Goal: Task Accomplishment & Management: Manage account settings

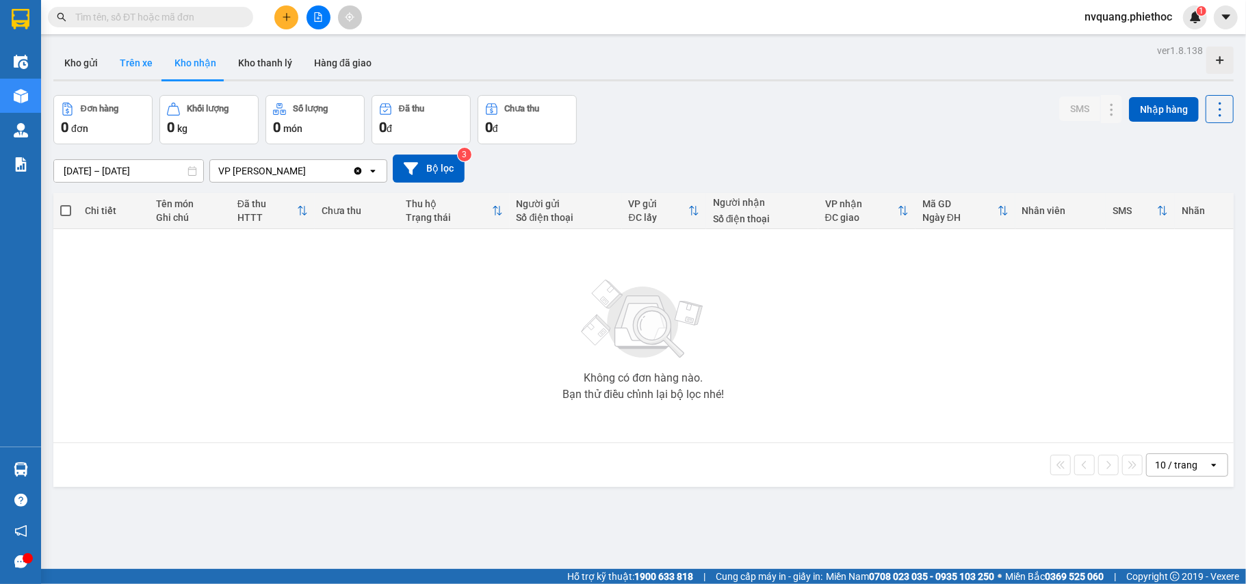
click at [143, 57] on button "Trên xe" at bounding box center [136, 63] width 55 height 33
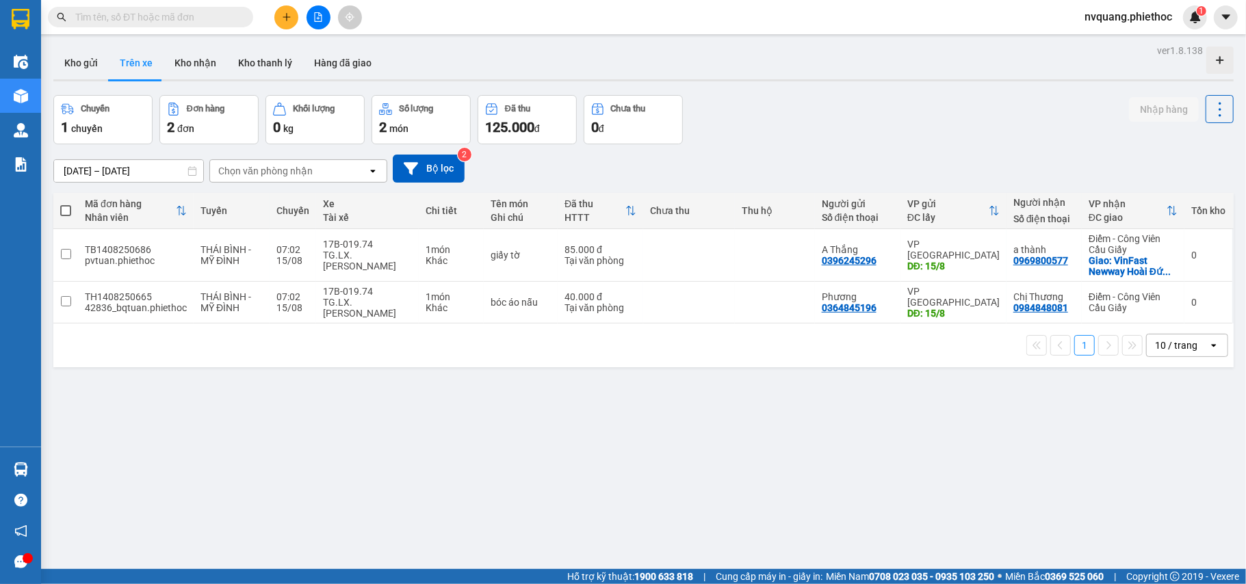
click at [277, 170] on div "Chọn văn phòng nhận" at bounding box center [265, 171] width 94 height 14
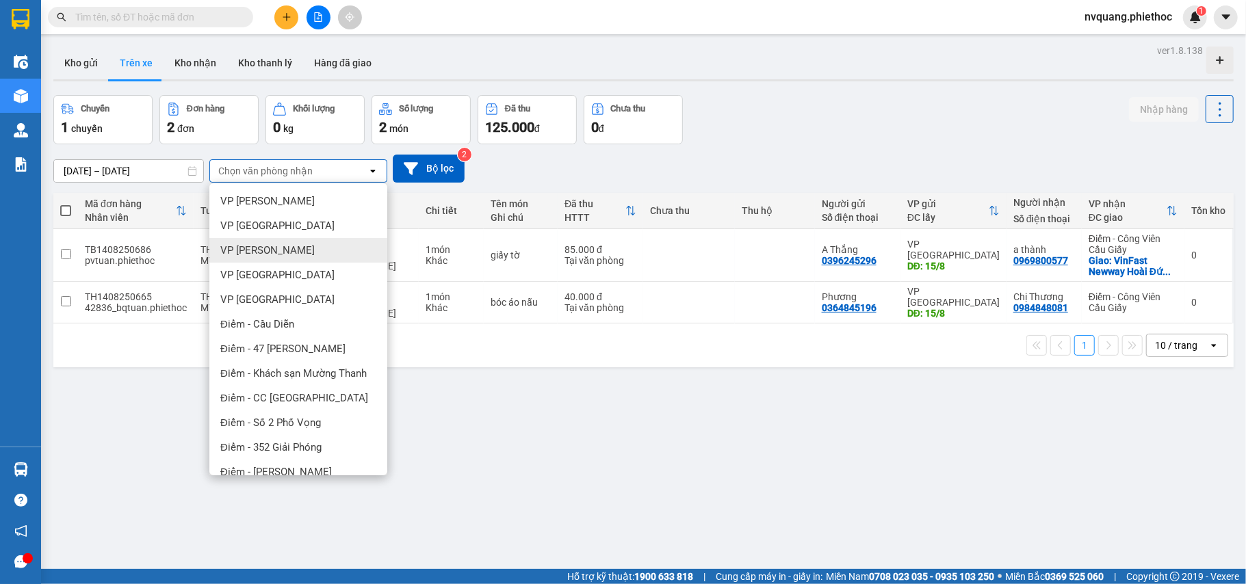
click at [244, 247] on span "VP [PERSON_NAME]" at bounding box center [267, 251] width 94 height 14
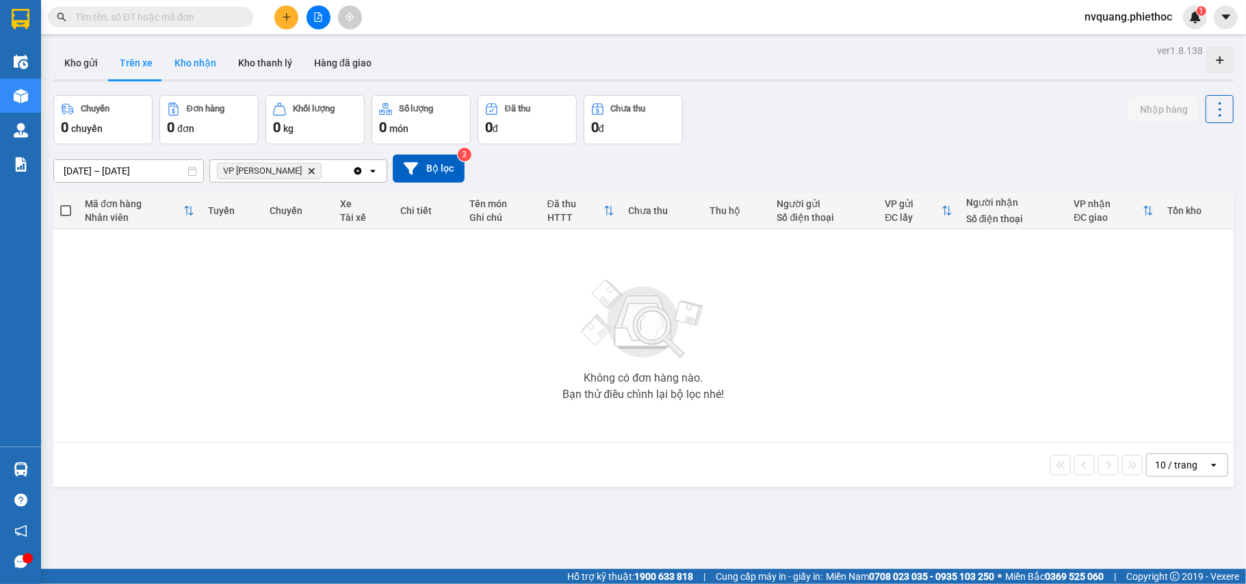
click at [190, 75] on button "Kho nhận" at bounding box center [195, 63] width 64 height 33
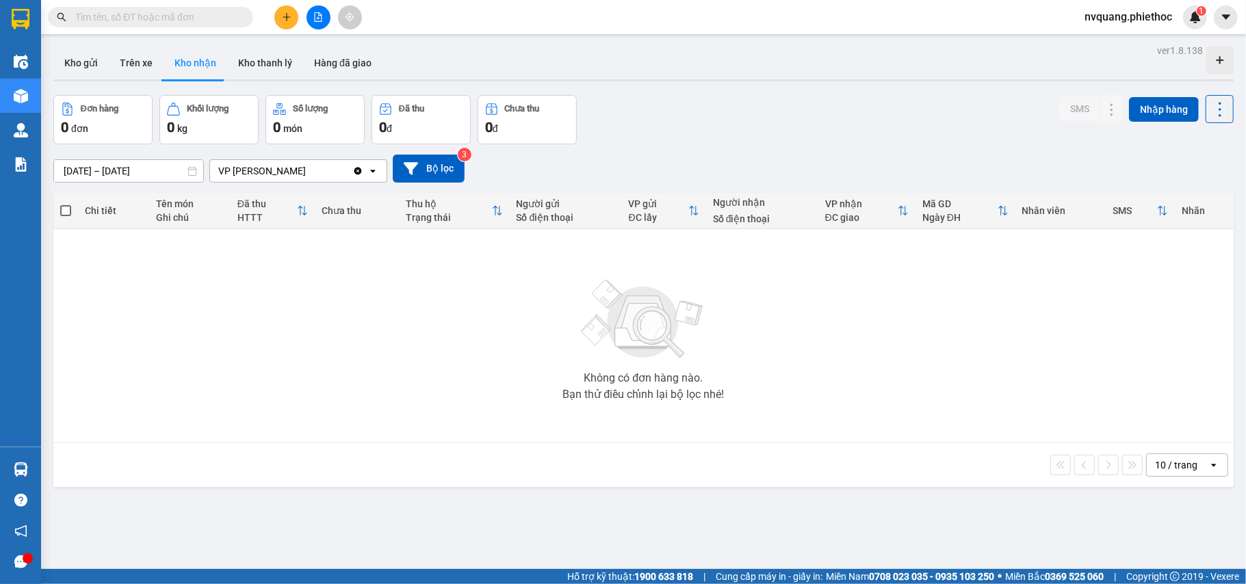
click at [105, 174] on input "[DATE] – [DATE]" at bounding box center [128, 171] width 149 height 22
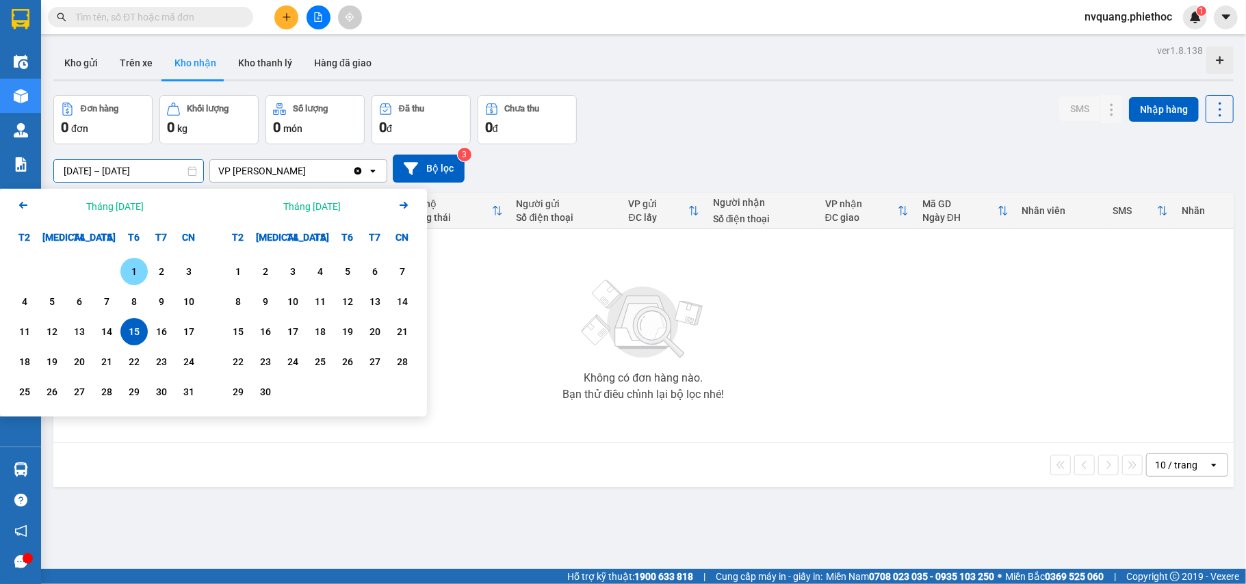
click at [133, 266] on div "1" at bounding box center [133, 271] width 19 height 16
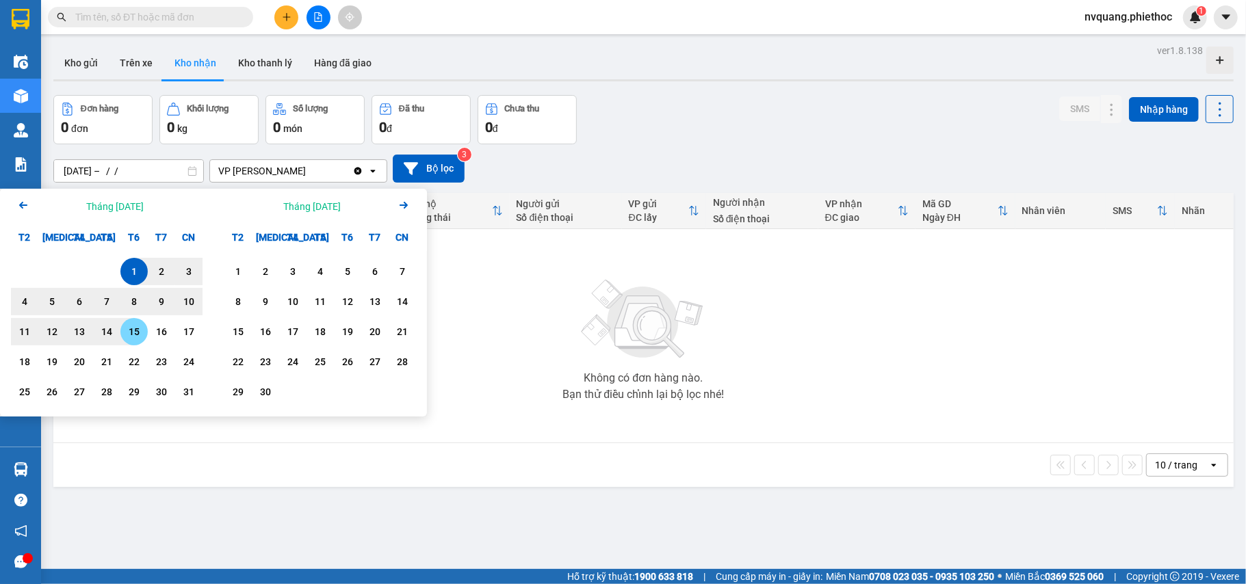
click at [129, 332] on div "15" at bounding box center [133, 332] width 19 height 16
type input "[DATE] – [DATE]"
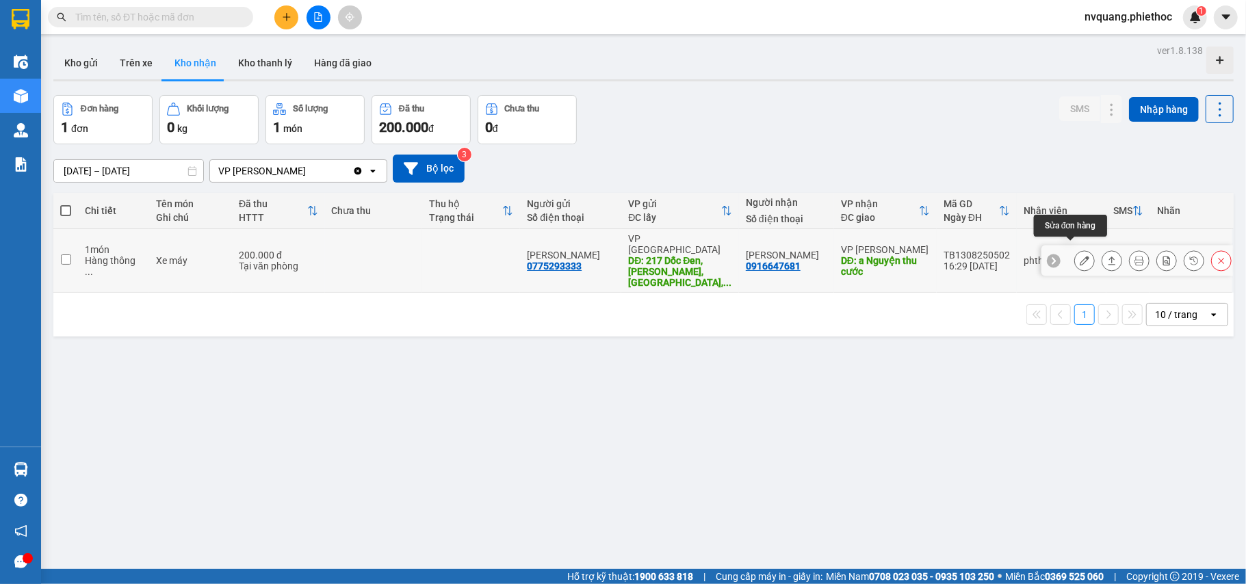
click at [1079, 256] on icon at bounding box center [1084, 261] width 10 height 10
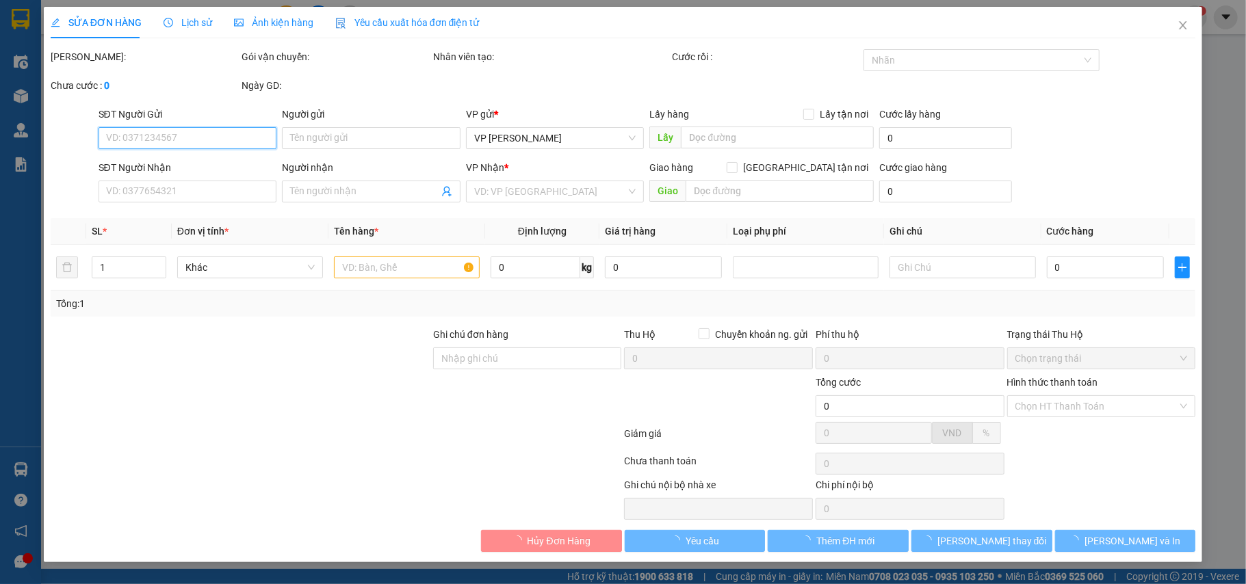
type input "0775293333"
type input "[PERSON_NAME]"
type input "217 Dốc Đen, [PERSON_NAME], [GEOGRAPHIC_DATA], [GEOGRAPHIC_DATA]"
type input "30.000"
type input "0916647681"
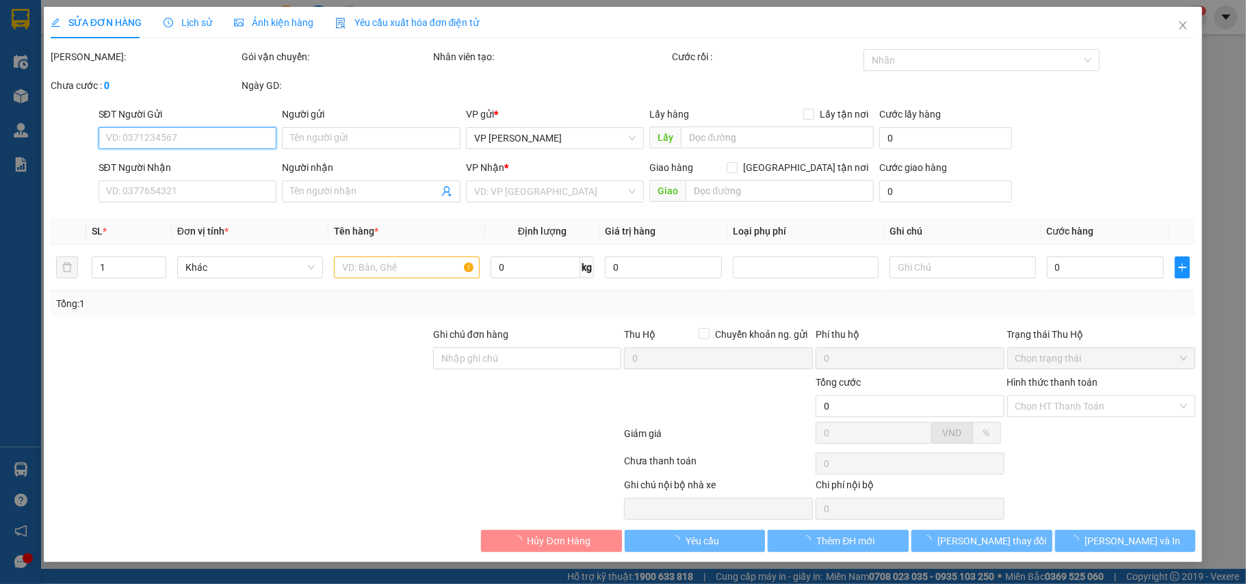
type input "[PERSON_NAME]"
type input "a Nguyện thu cước"
type input "200.000"
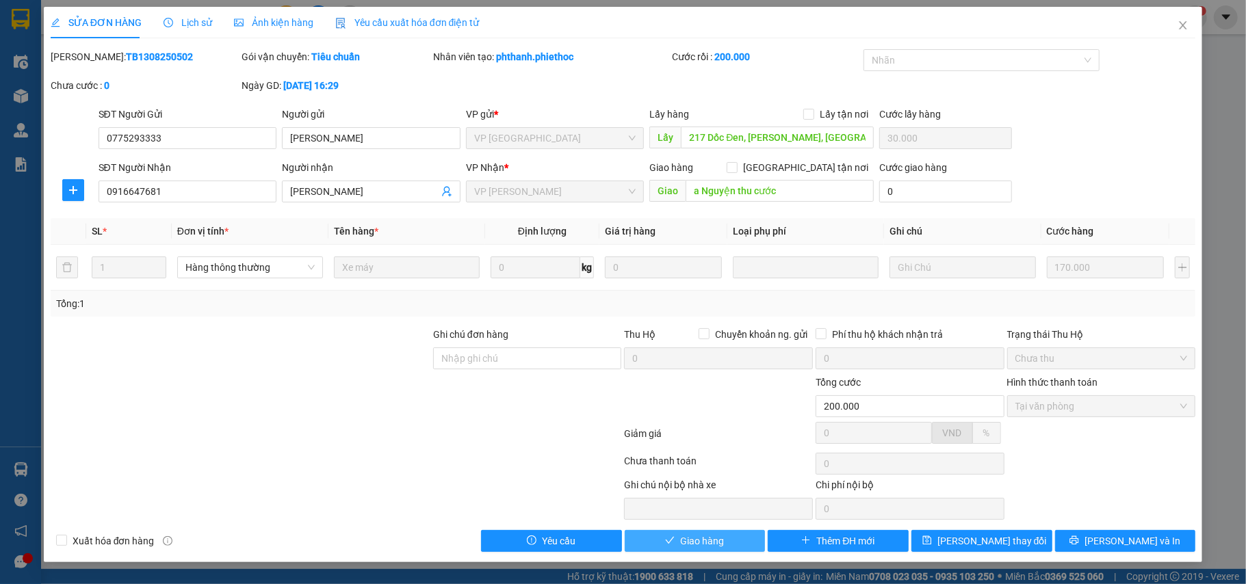
click at [734, 532] on button "Giao hàng" at bounding box center [695, 541] width 141 height 22
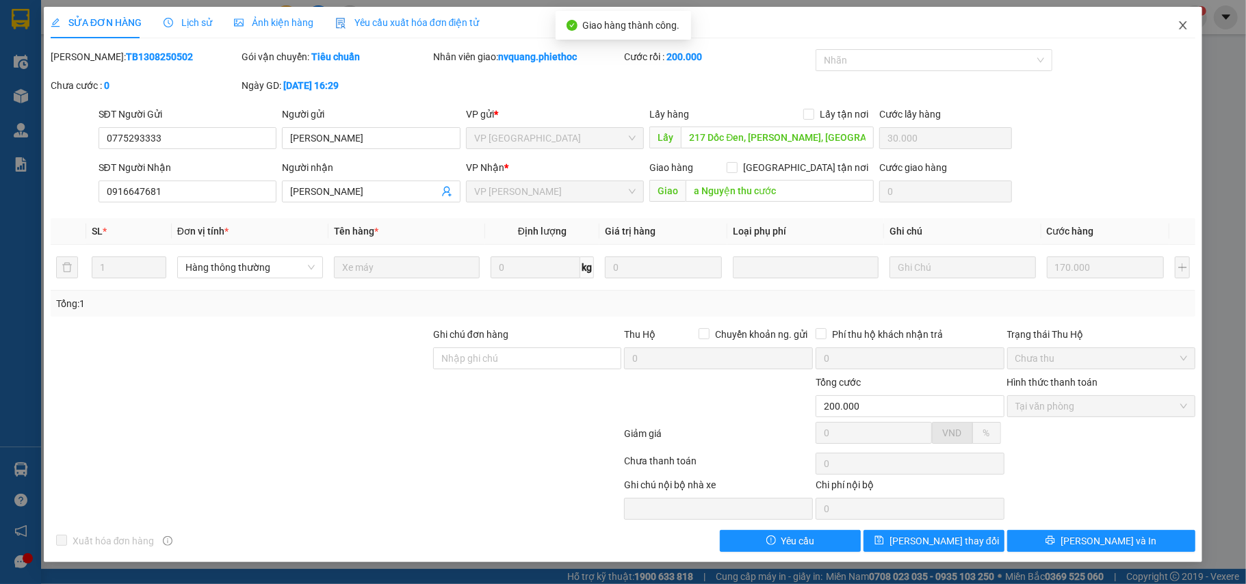
click at [1186, 28] on icon "close" at bounding box center [1182, 25] width 11 height 11
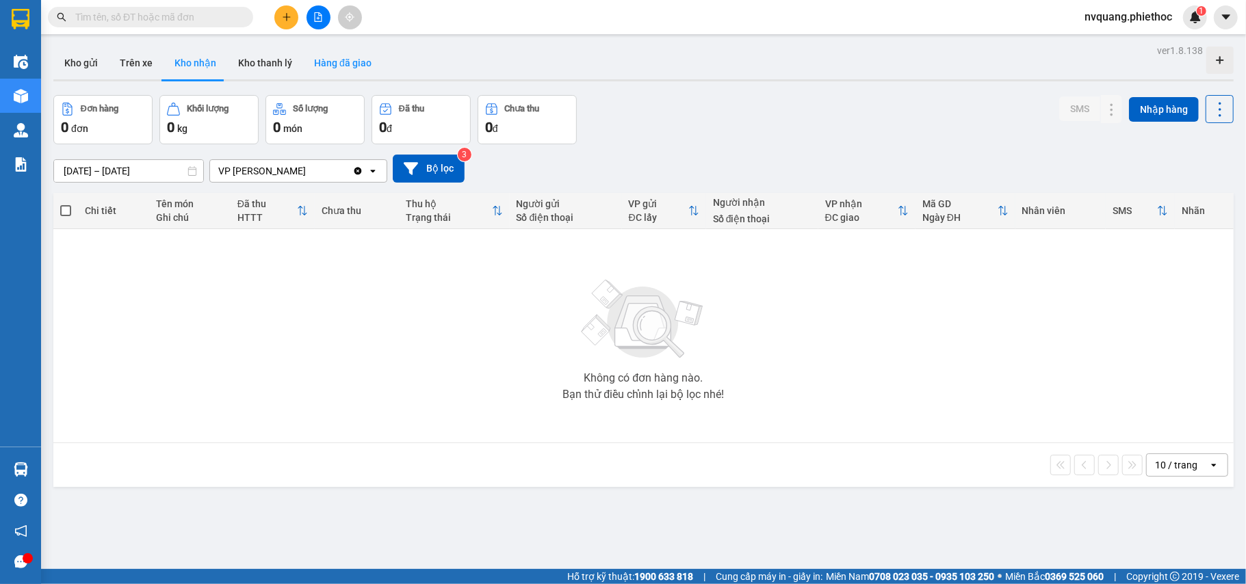
click at [345, 75] on button "Hàng đã giao" at bounding box center [342, 63] width 79 height 33
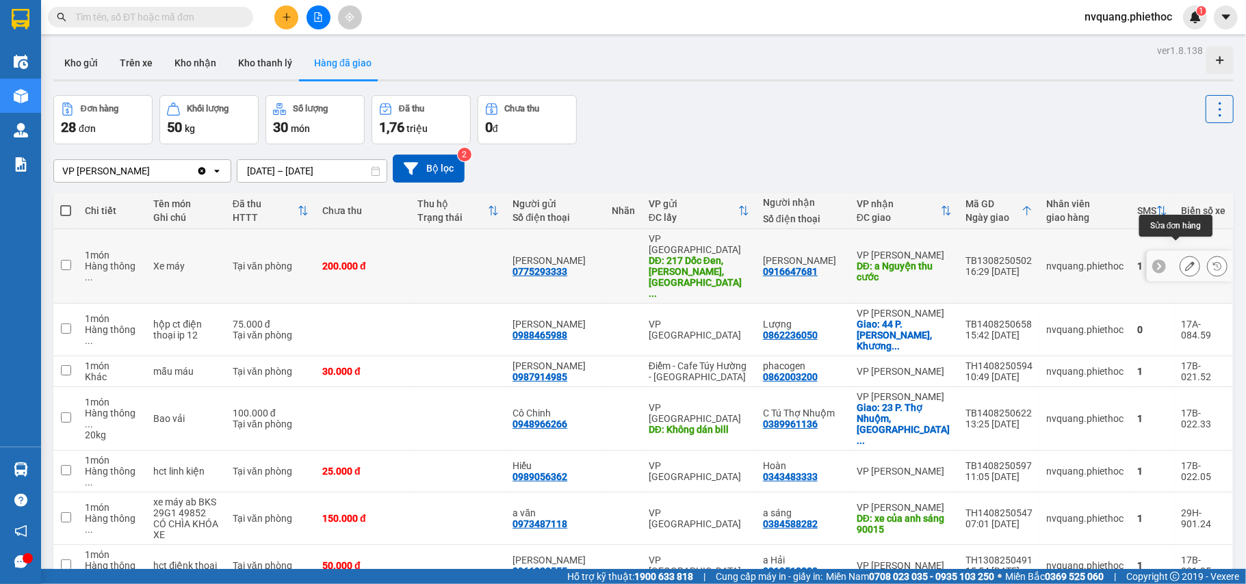
click at [1180, 254] on button at bounding box center [1189, 266] width 19 height 24
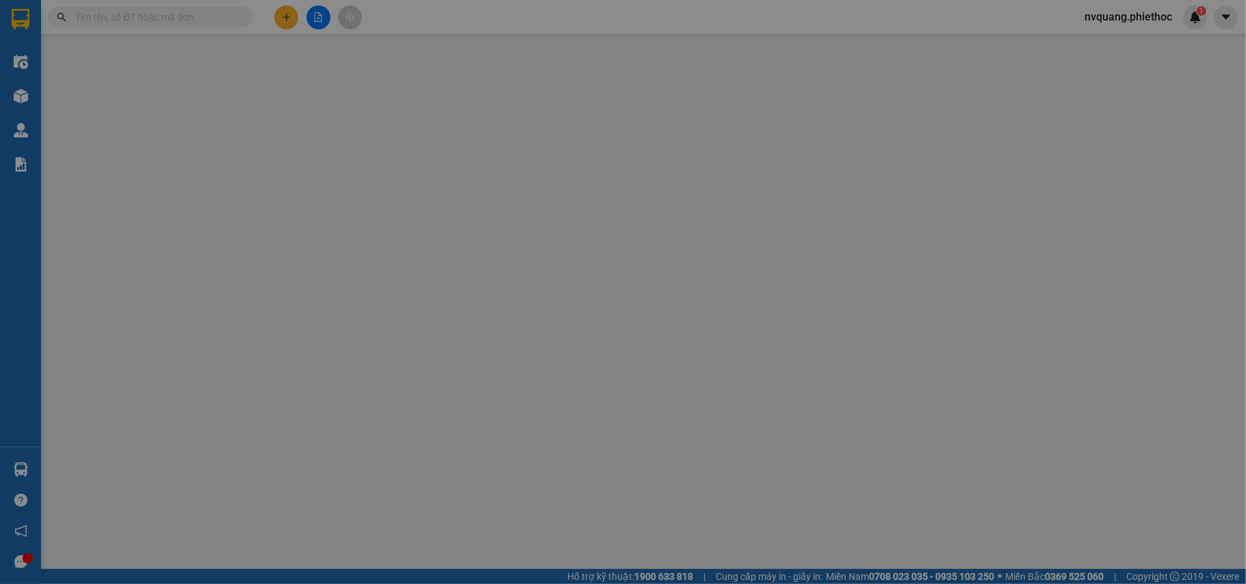
type input "0775293333"
type input "[PERSON_NAME]"
type input "217 Dốc Đen, [PERSON_NAME], [GEOGRAPHIC_DATA], [GEOGRAPHIC_DATA]"
type input "30.000"
type input "0916647681"
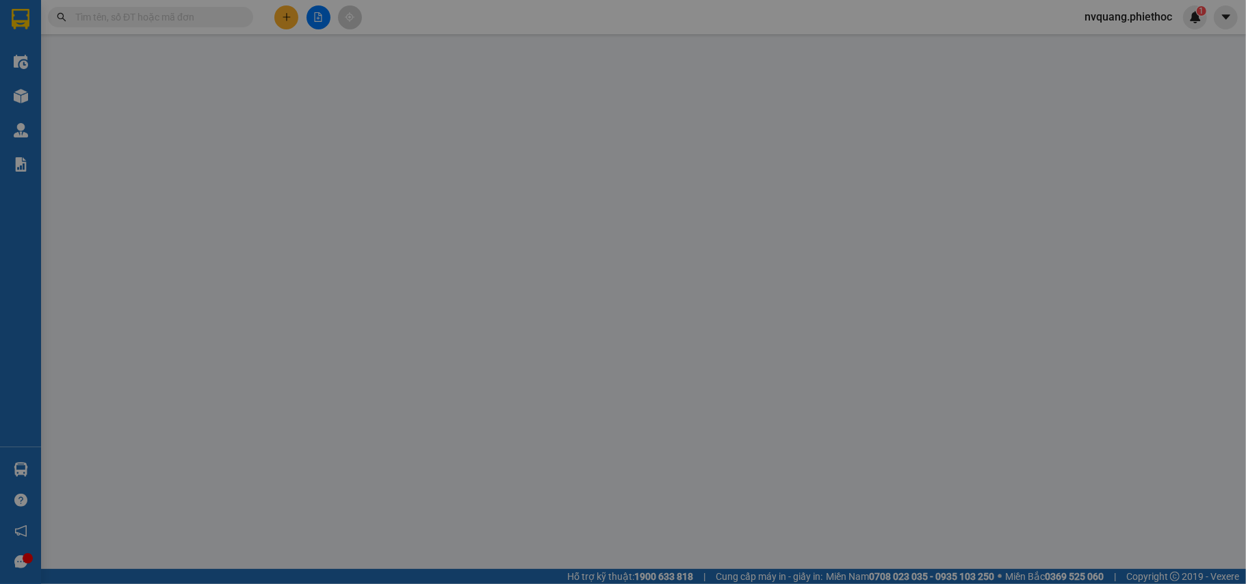
type input "[PERSON_NAME]"
type input "a Nguyện thu cước"
type input "200.000"
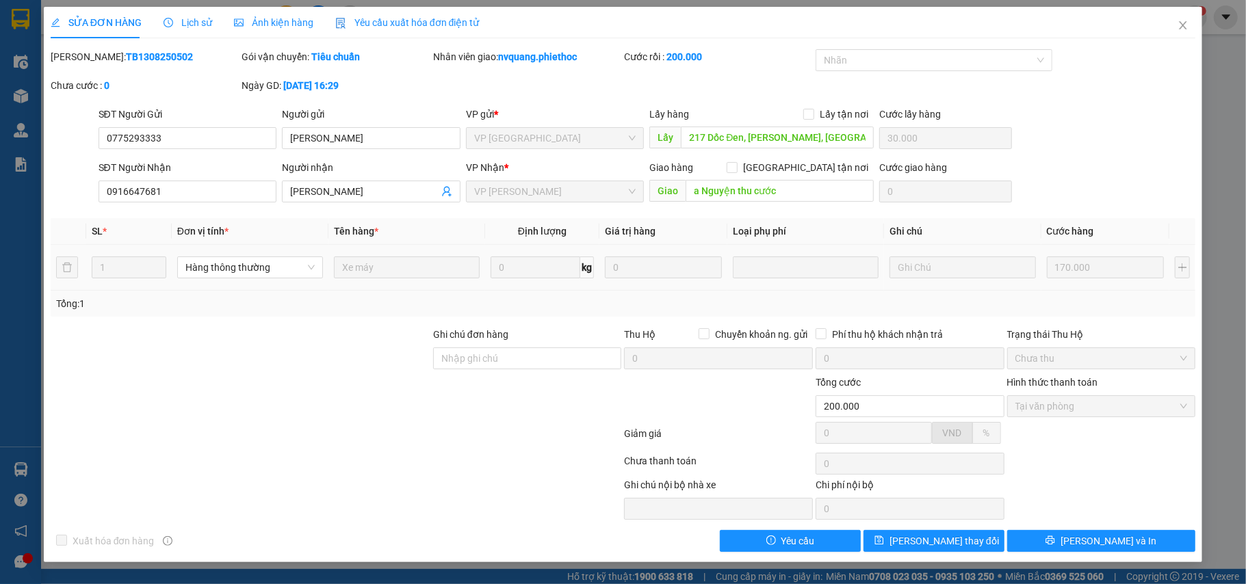
click at [198, 17] on span "Lịch sử" at bounding box center [187, 22] width 49 height 11
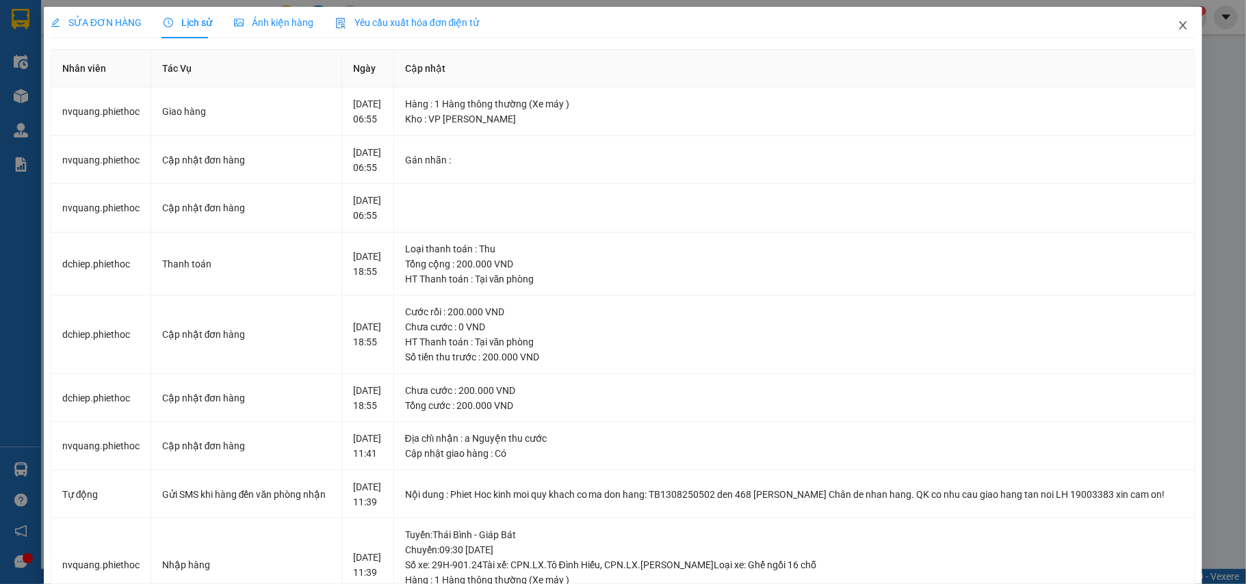
click at [1177, 30] on icon "close" at bounding box center [1182, 25] width 11 height 11
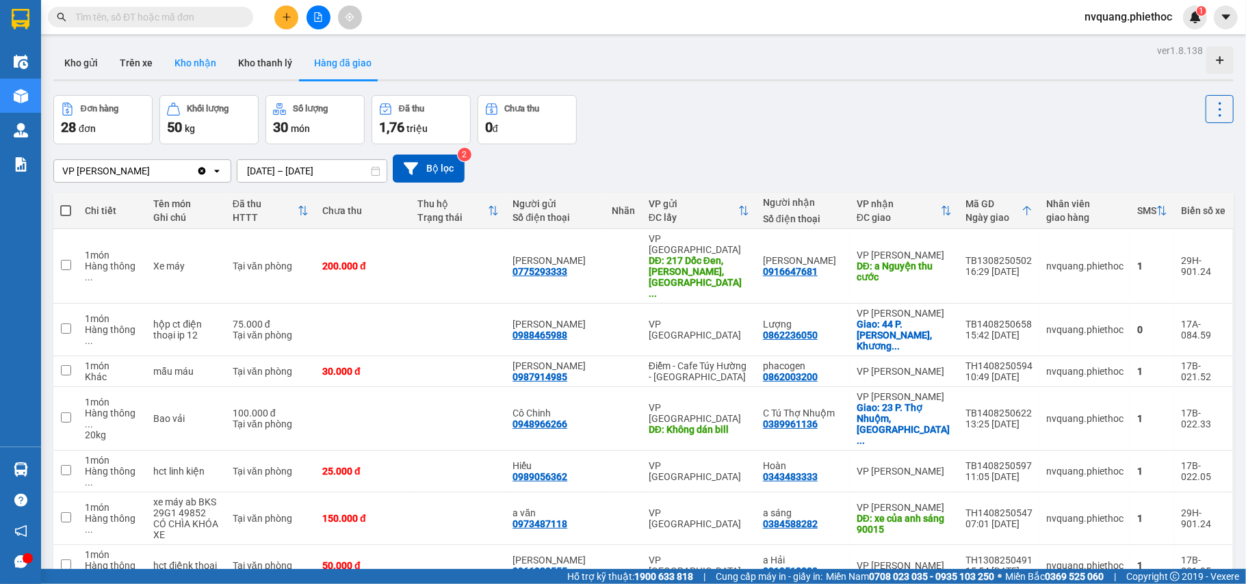
click at [189, 61] on button "Kho nhận" at bounding box center [195, 63] width 64 height 33
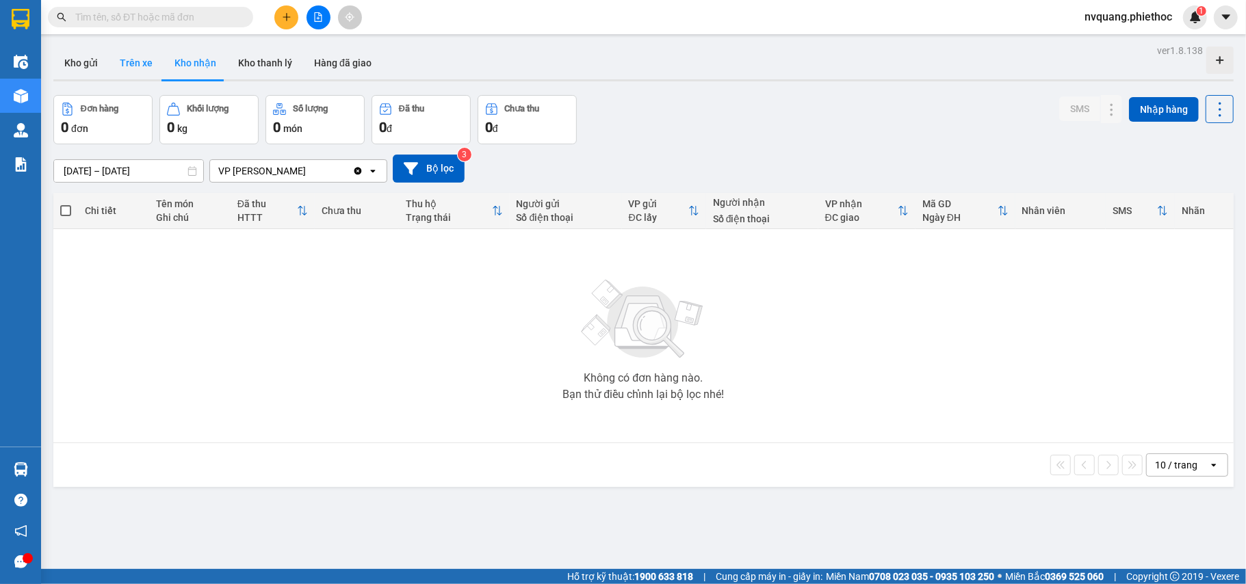
click at [140, 61] on button "Trên xe" at bounding box center [136, 63] width 55 height 33
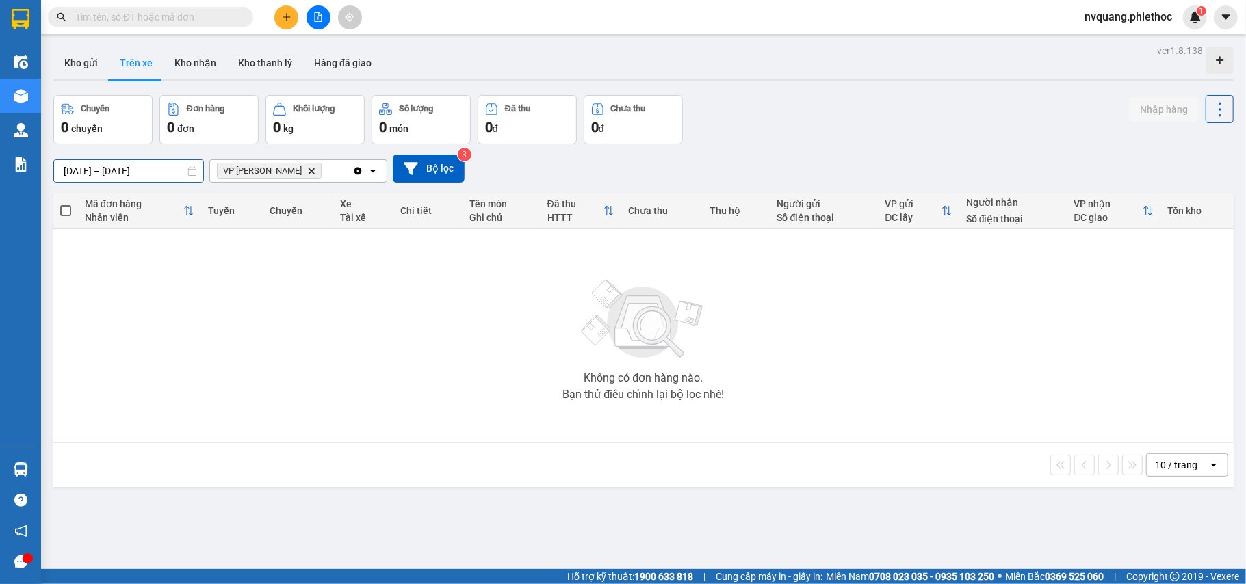
click at [88, 168] on input "[DATE] – [DATE]" at bounding box center [128, 171] width 149 height 22
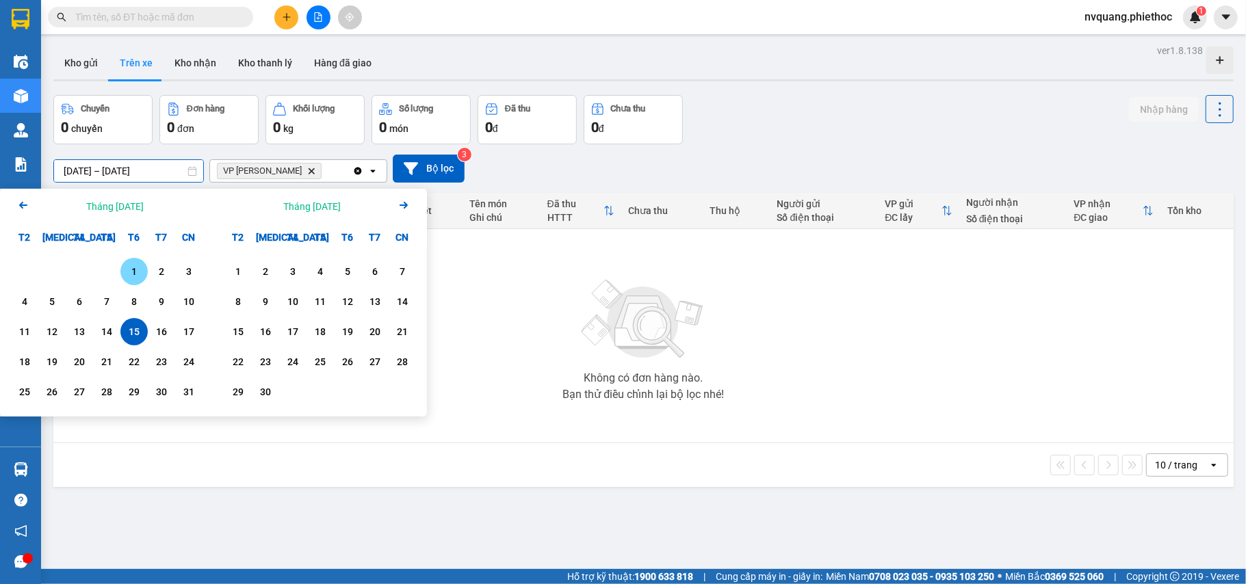
click at [129, 274] on div "1" at bounding box center [133, 271] width 19 height 16
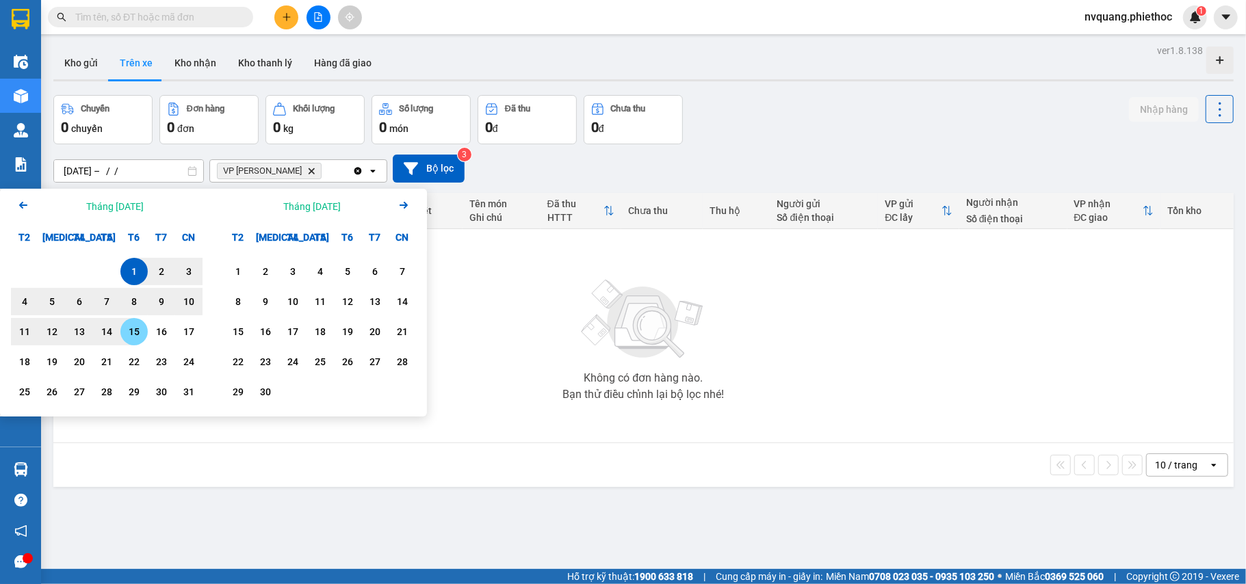
click at [132, 328] on div "15" at bounding box center [133, 332] width 19 height 16
type input "[DATE] – [DATE]"
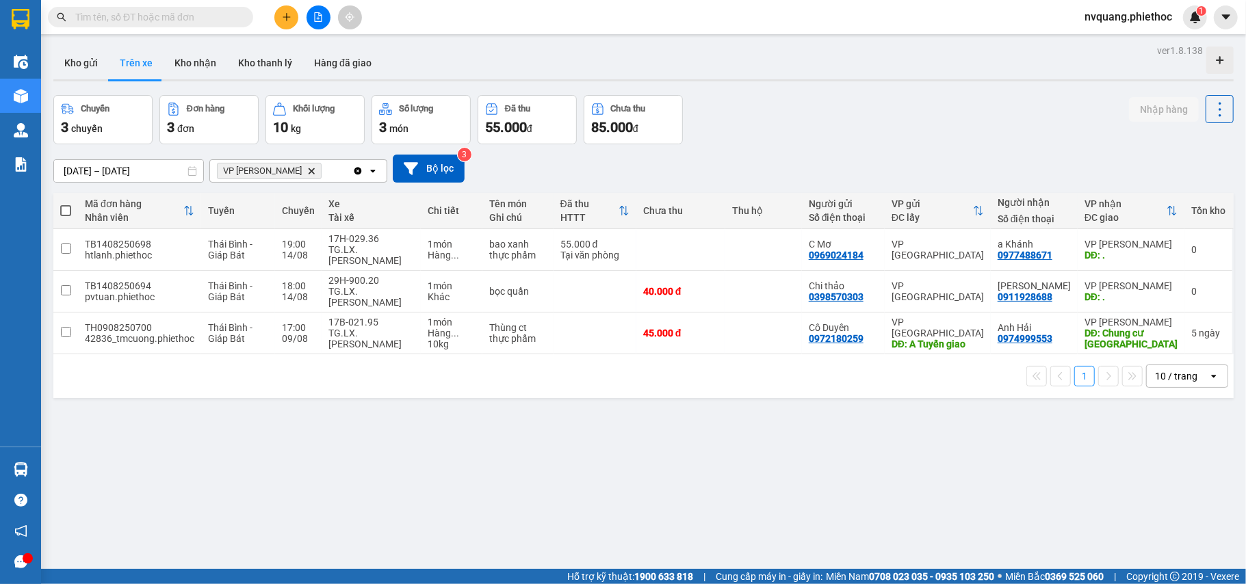
click at [309, 170] on icon "VP Trần Khát Chân, close by backspace" at bounding box center [312, 171] width 6 height 6
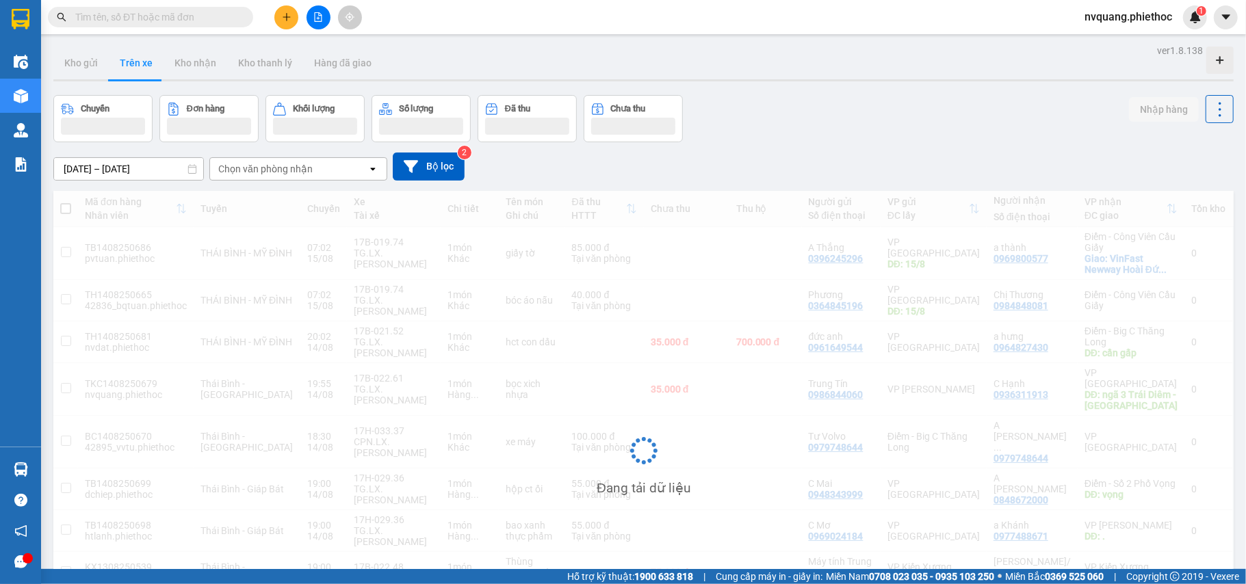
click at [300, 170] on div "Chọn văn phòng nhận" at bounding box center [265, 169] width 94 height 14
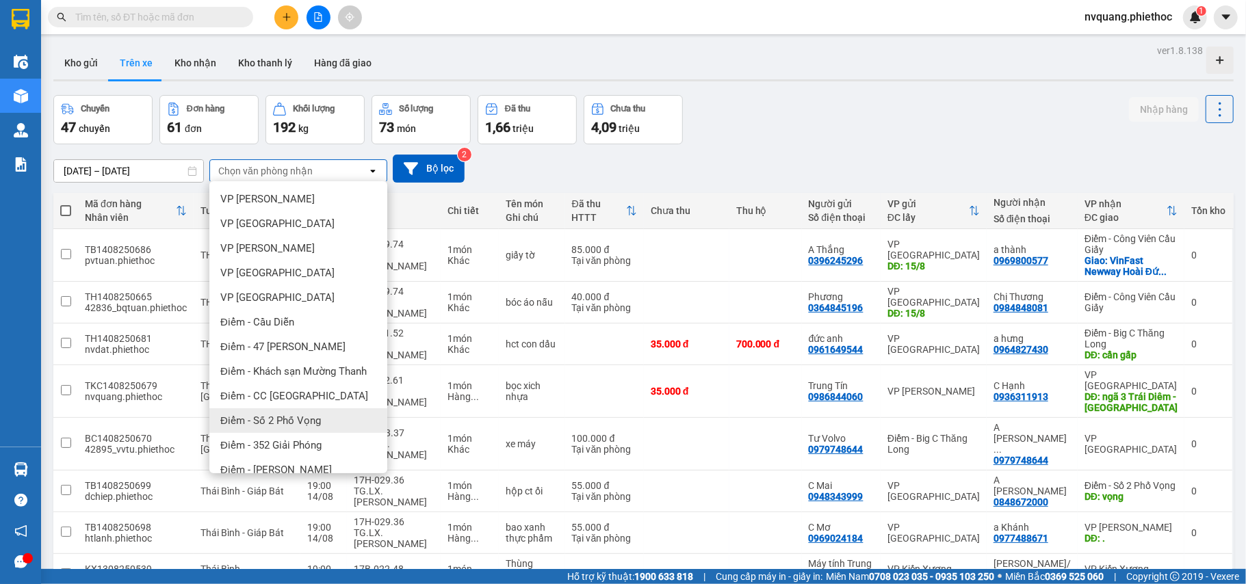
click at [289, 419] on span "Điểm - Số 2 Phố Vọng" at bounding box center [270, 421] width 101 height 14
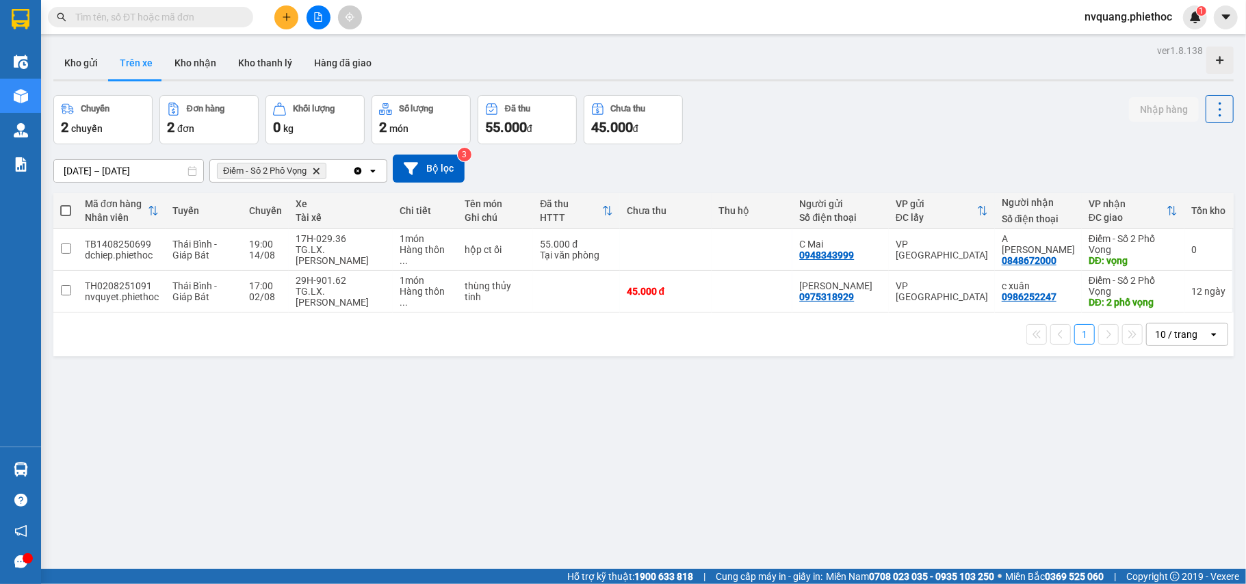
click at [319, 170] on icon "Điểm - Số 2 Phố Vọng, close by backspace" at bounding box center [316, 171] width 6 height 6
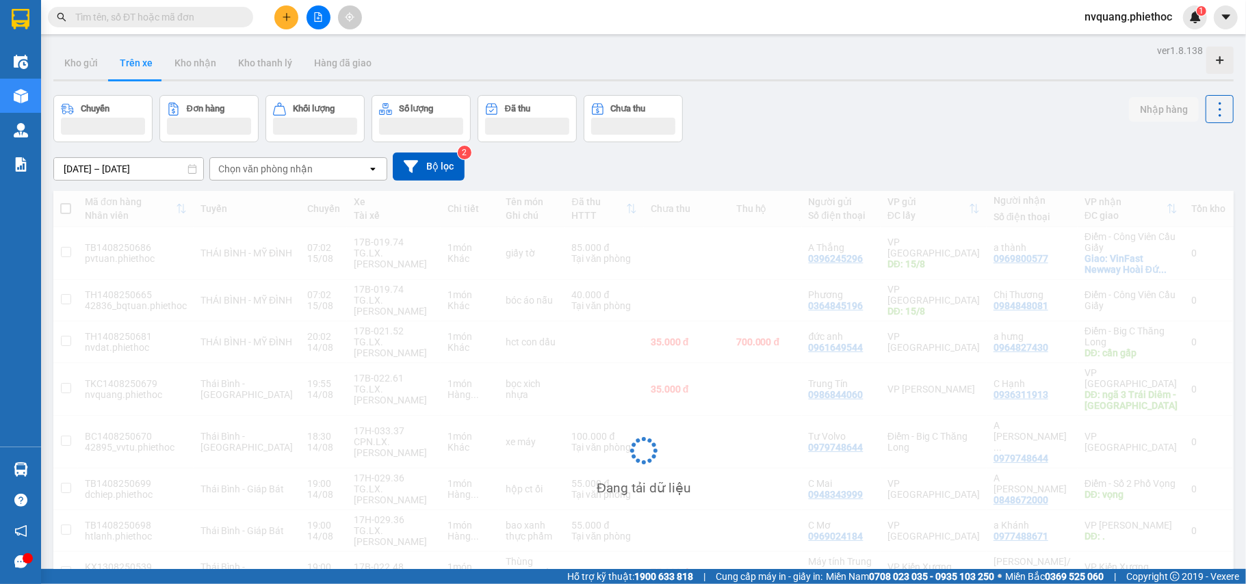
click at [310, 170] on div "Chọn văn phòng nhận" at bounding box center [265, 169] width 94 height 14
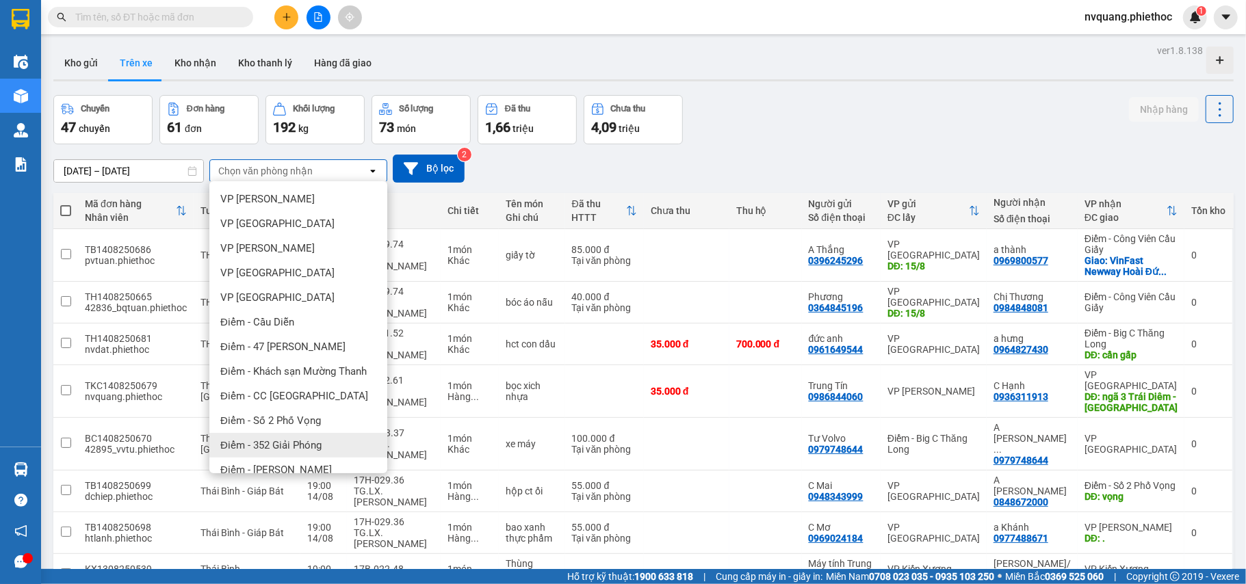
click at [302, 441] on span "Điểm - 352 Giải Phóng" at bounding box center [270, 445] width 101 height 14
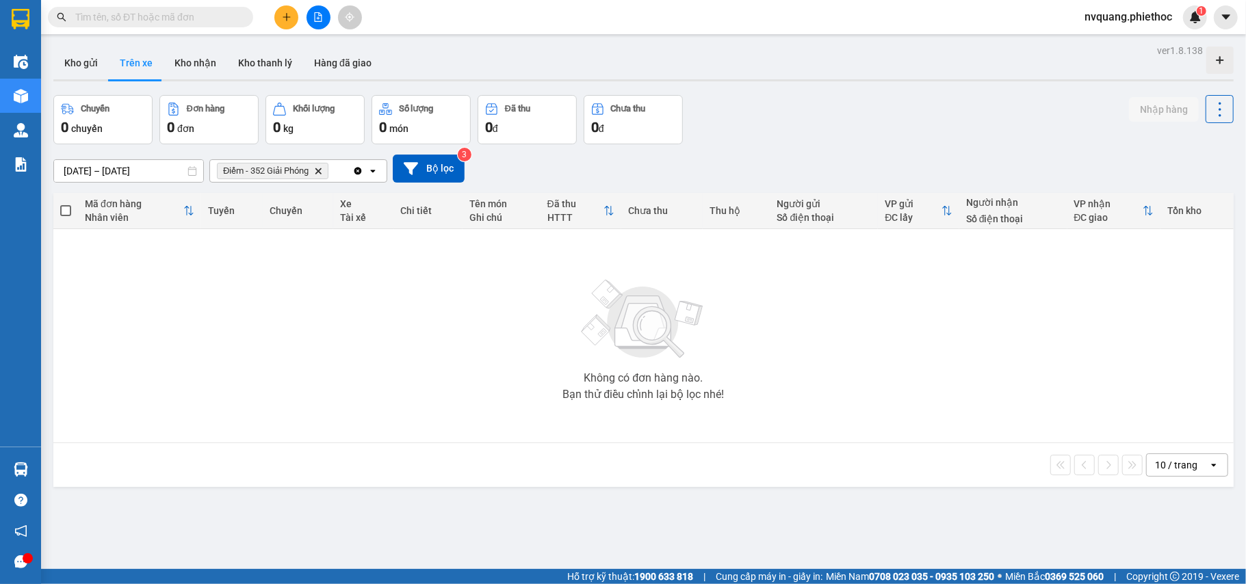
click at [318, 170] on icon "Điểm - 352 Giải Phóng, close by backspace" at bounding box center [318, 171] width 6 height 6
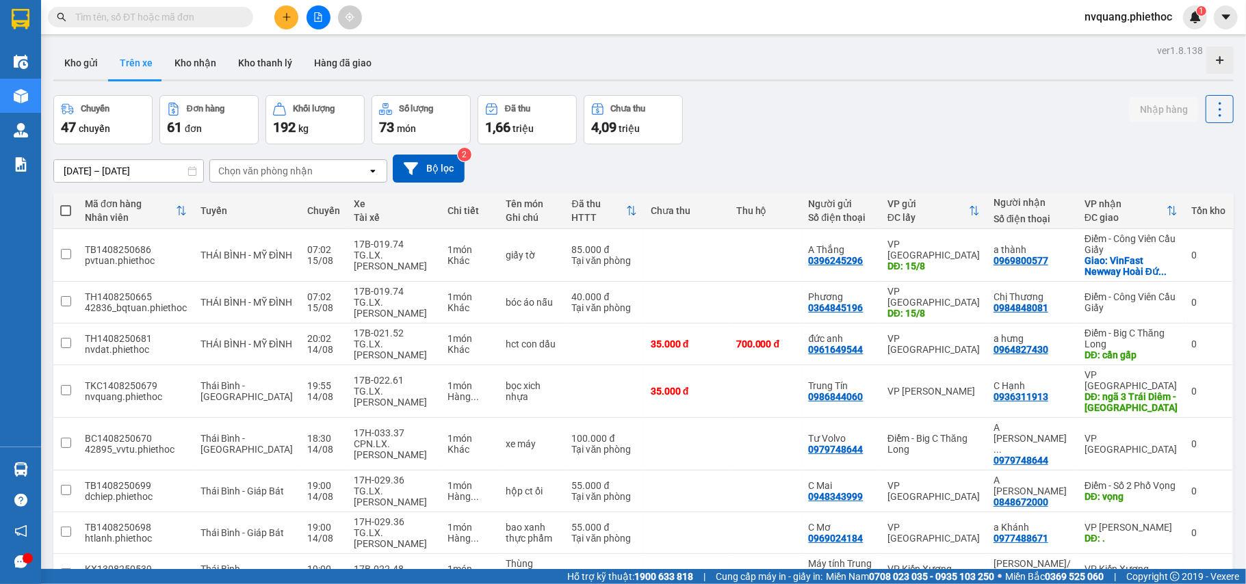
click at [318, 170] on div "Chọn văn phòng nhận" at bounding box center [288, 171] width 157 height 22
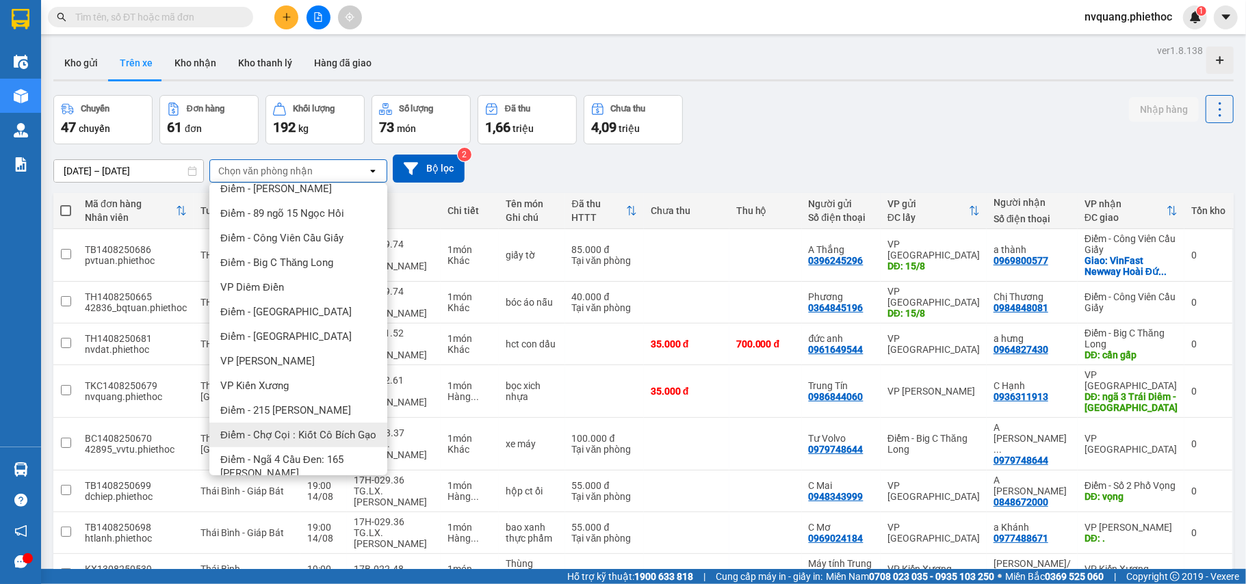
scroll to position [192, 0]
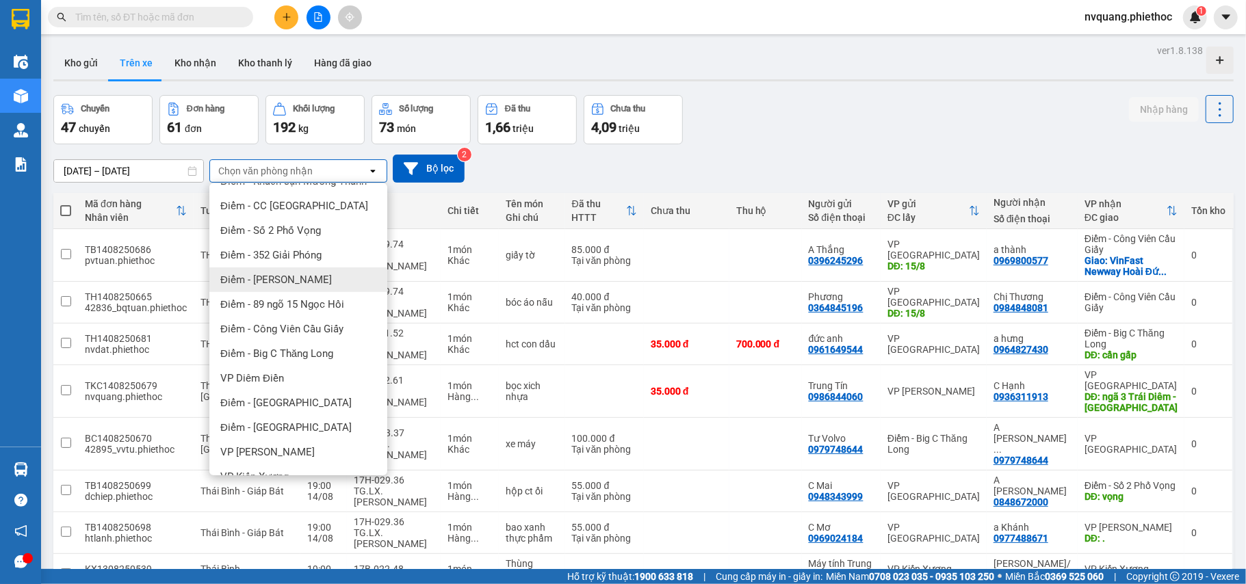
click at [296, 279] on span "Điểm - [PERSON_NAME]" at bounding box center [276, 280] width 112 height 14
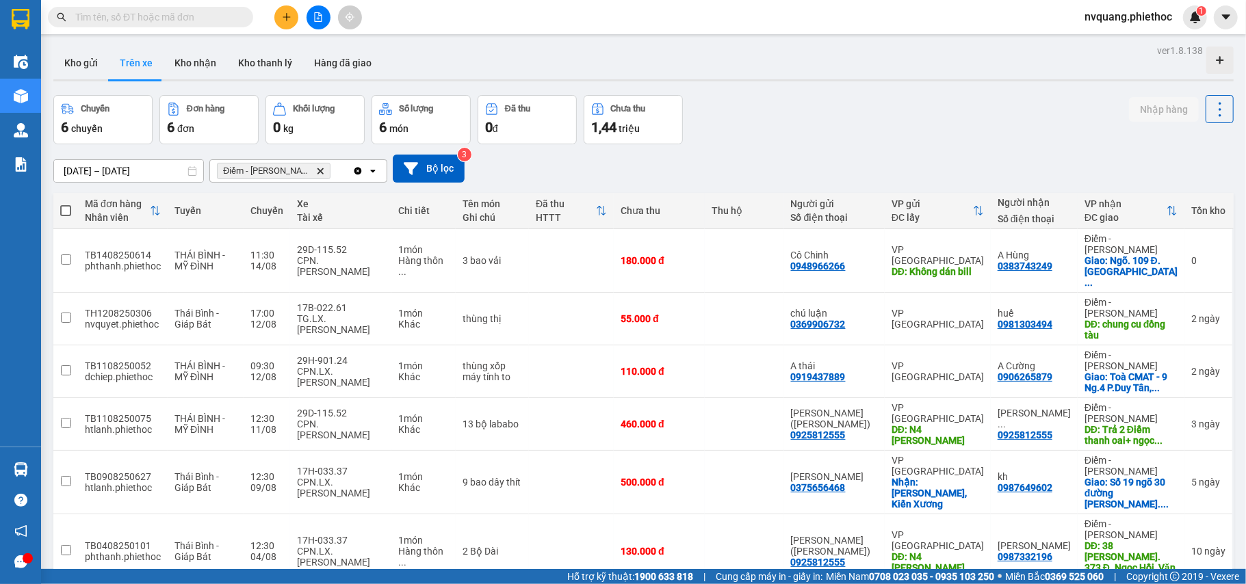
click at [316, 168] on icon "Delete" at bounding box center [320, 171] width 8 height 8
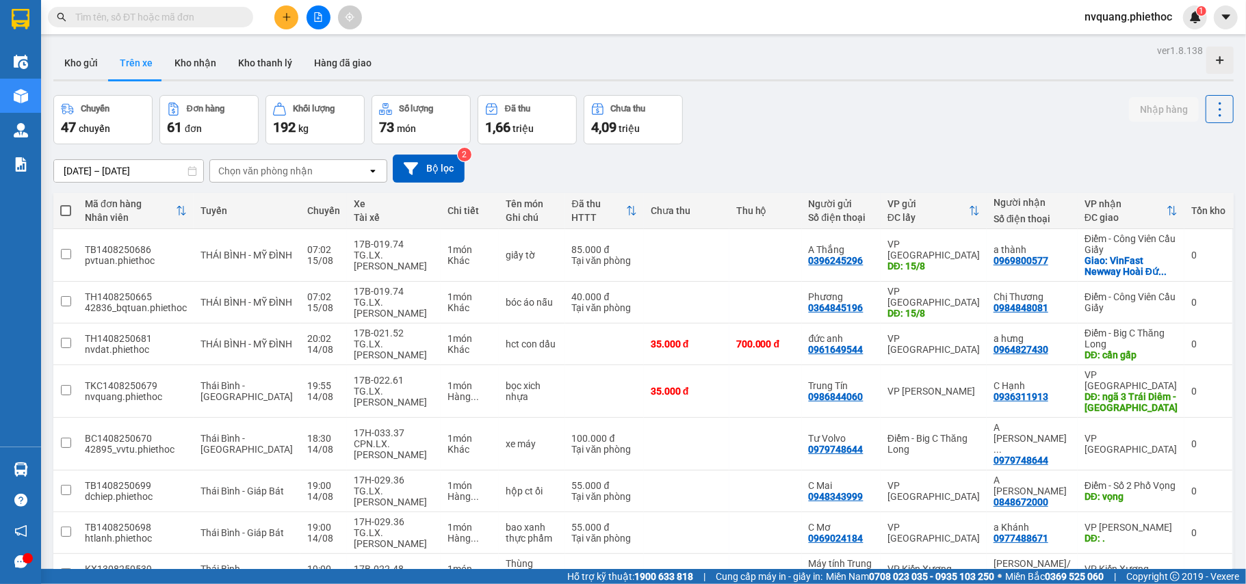
click at [283, 170] on div "Chọn văn phòng nhận" at bounding box center [265, 171] width 94 height 14
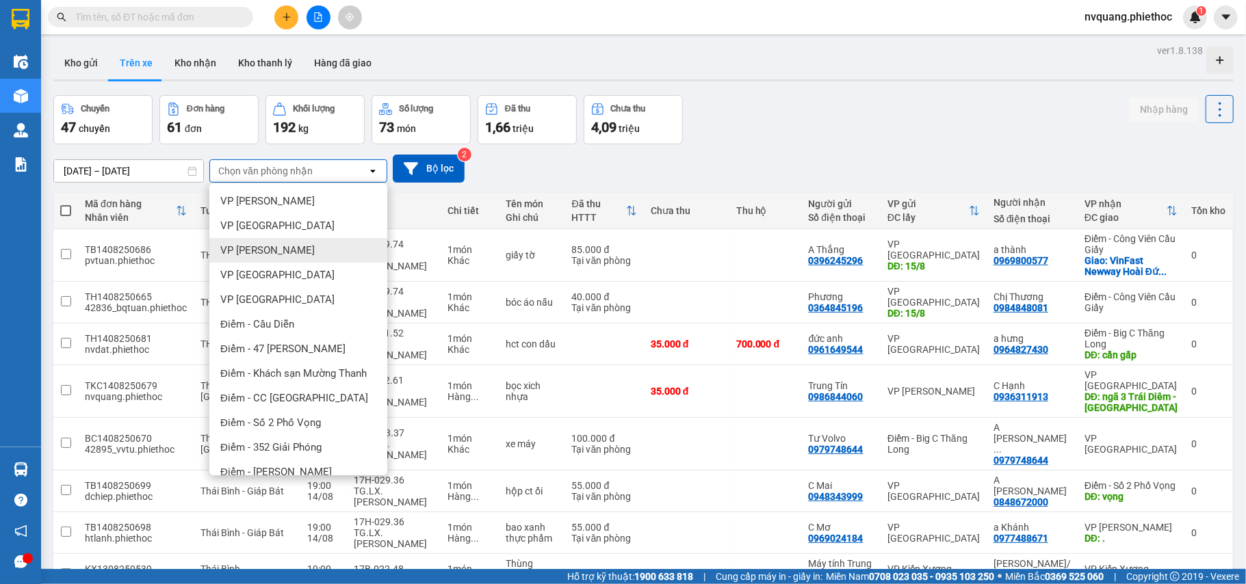
click at [264, 246] on span "VP [PERSON_NAME]" at bounding box center [267, 251] width 94 height 14
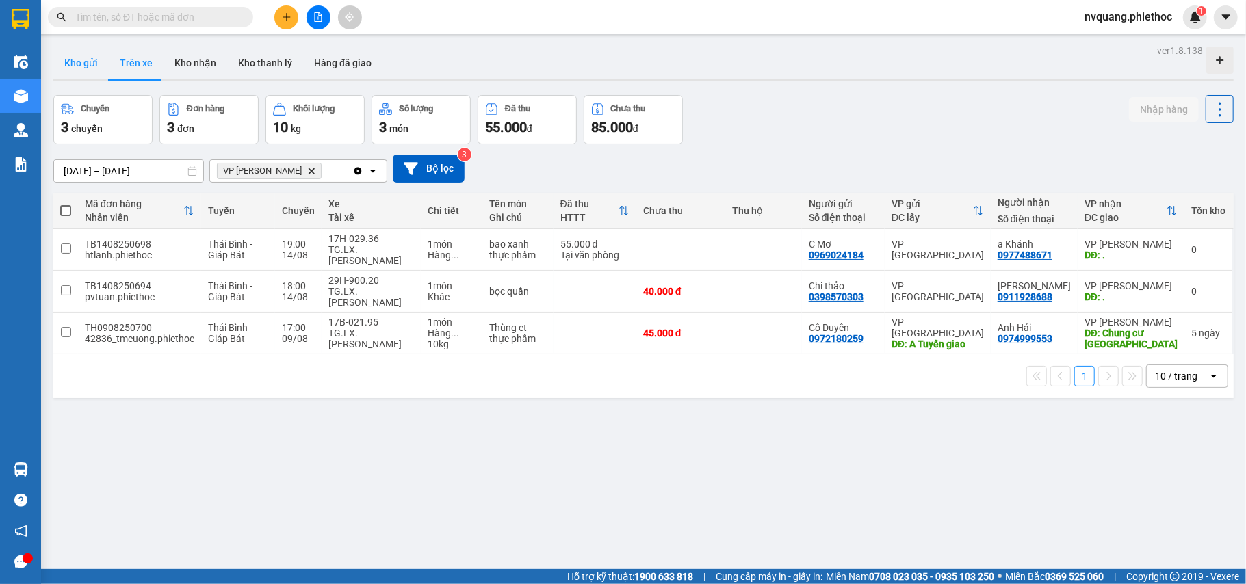
click at [81, 61] on button "Kho gửi" at bounding box center [80, 63] width 55 height 33
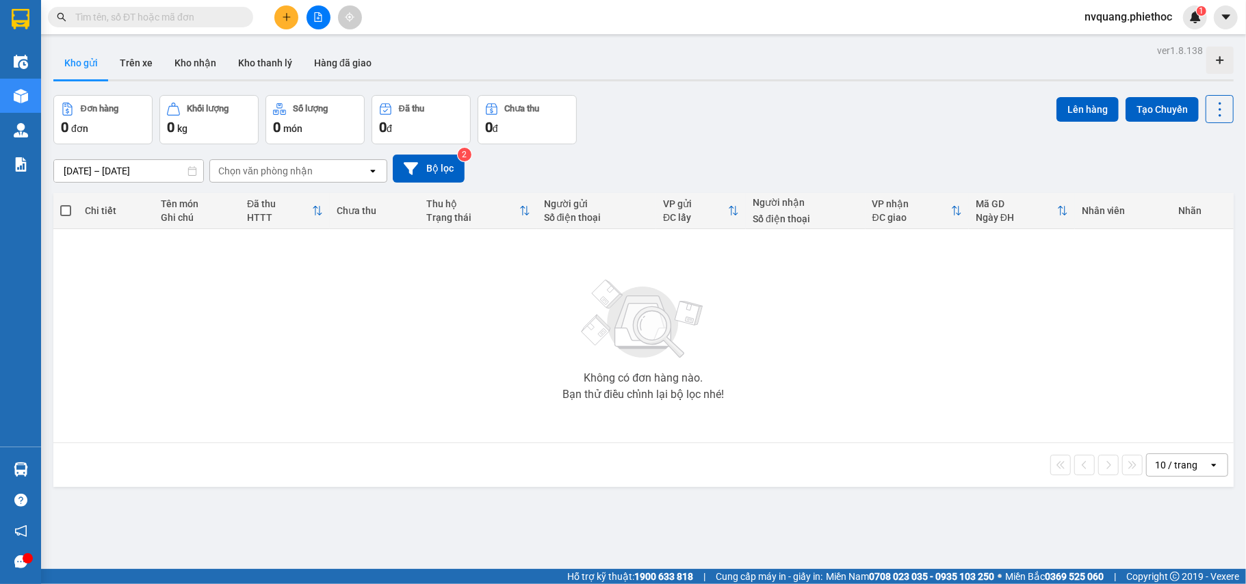
click at [82, 161] on input "[DATE] – [DATE]" at bounding box center [128, 171] width 149 height 22
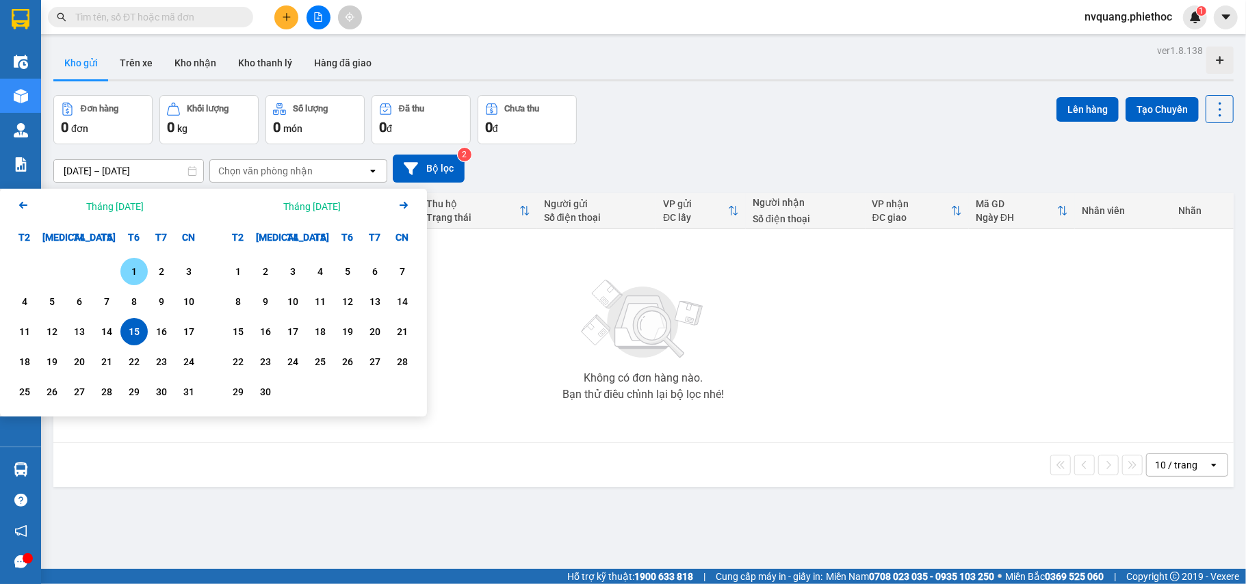
click at [126, 267] on div "1" at bounding box center [133, 271] width 19 height 16
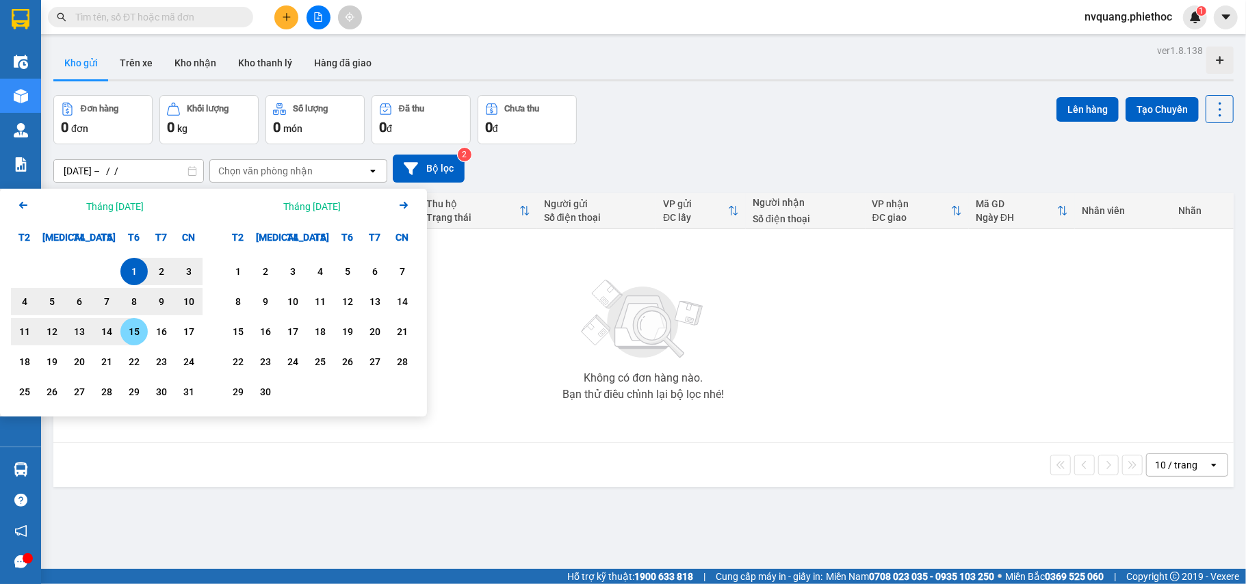
click at [140, 326] on div "15" at bounding box center [133, 332] width 19 height 16
type input "[DATE] – [DATE]"
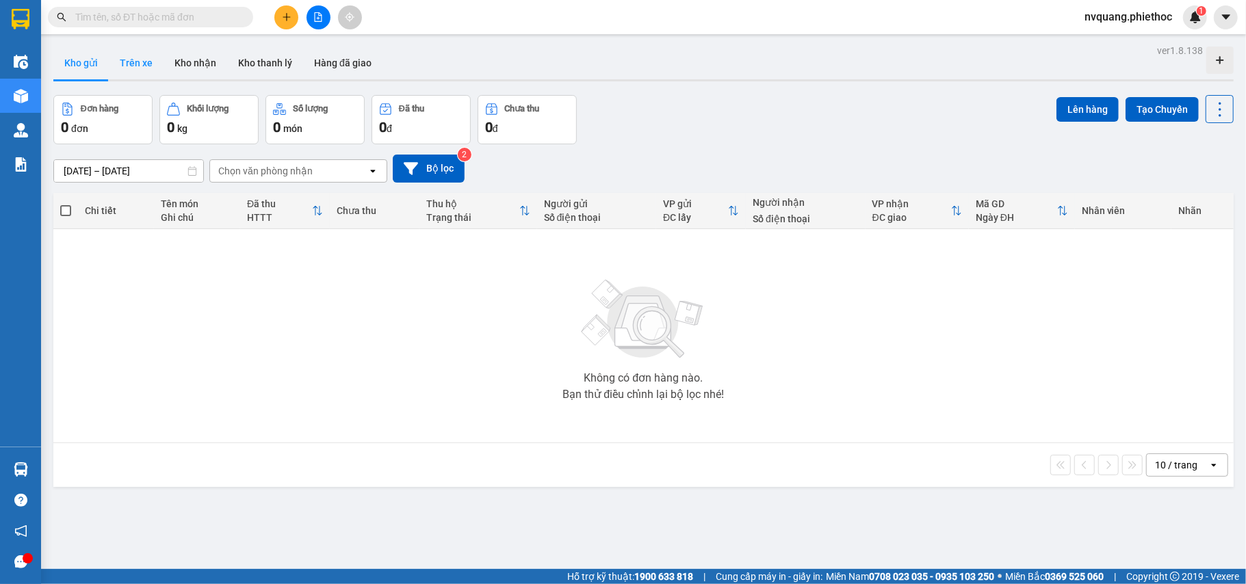
click at [142, 58] on button "Trên xe" at bounding box center [136, 63] width 55 height 33
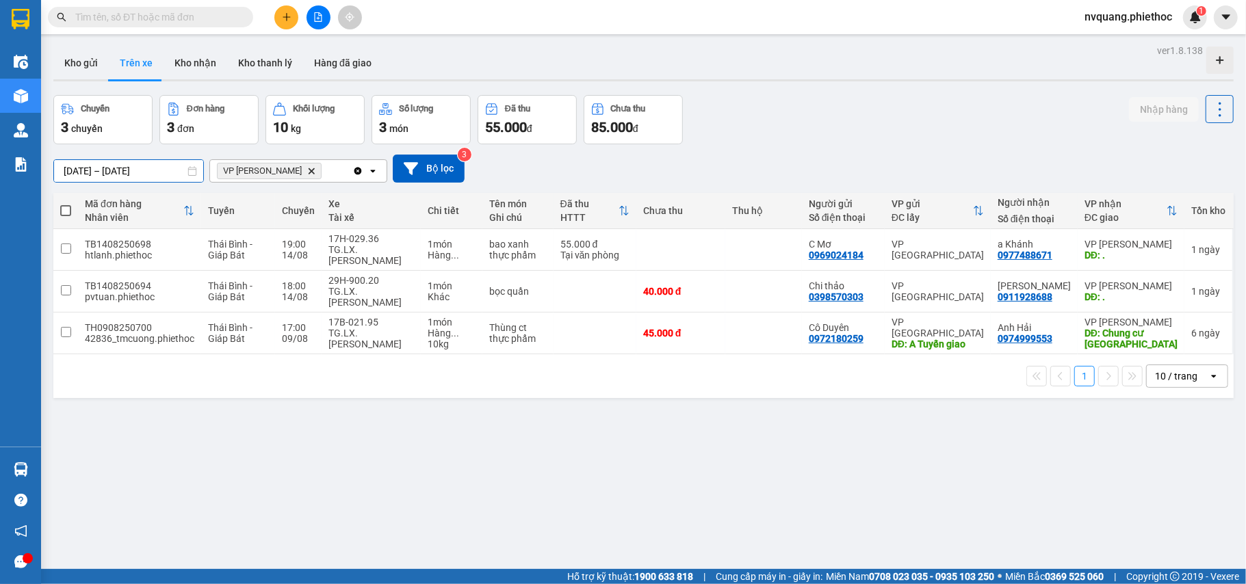
click at [105, 165] on input "[DATE] – [DATE]" at bounding box center [128, 171] width 149 height 22
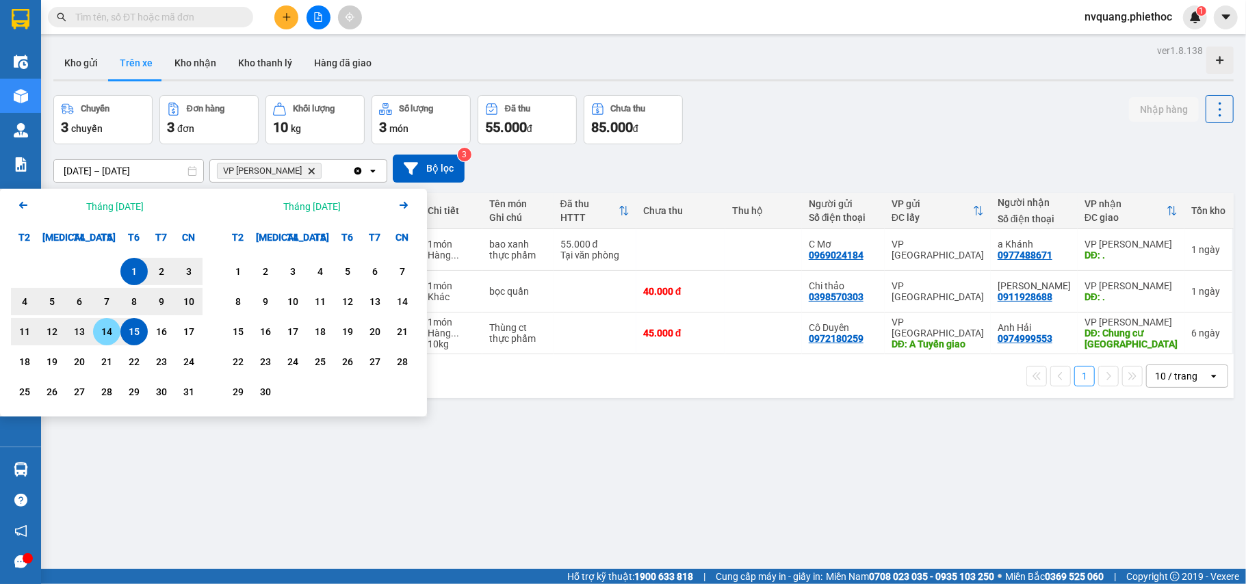
click at [110, 329] on div "14" at bounding box center [106, 332] width 19 height 16
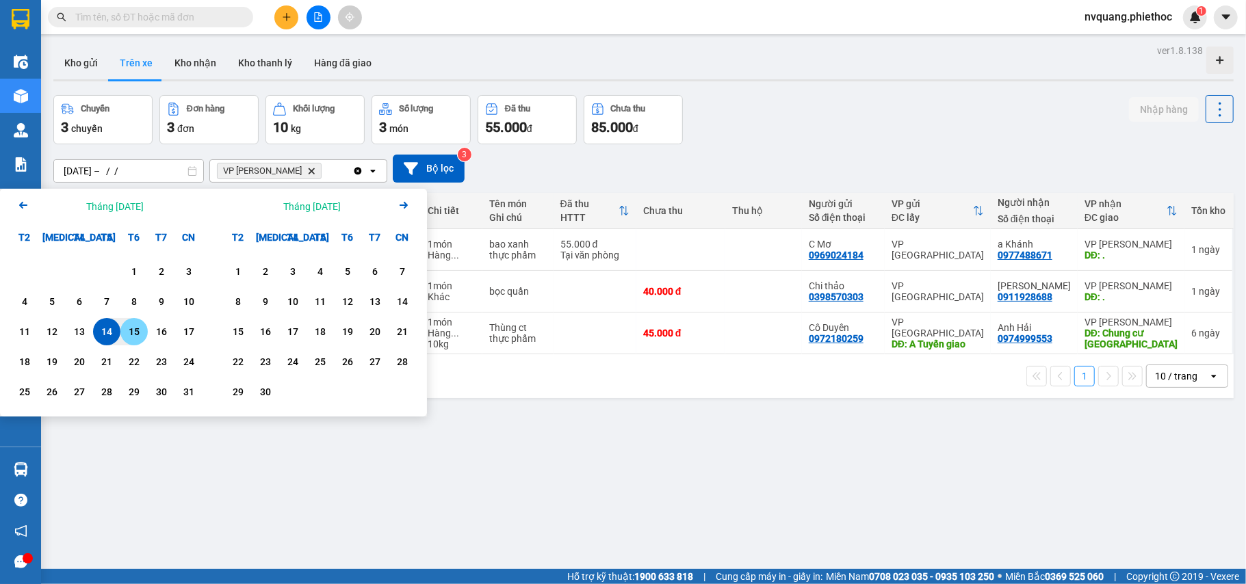
click at [127, 331] on div "15" at bounding box center [133, 332] width 19 height 16
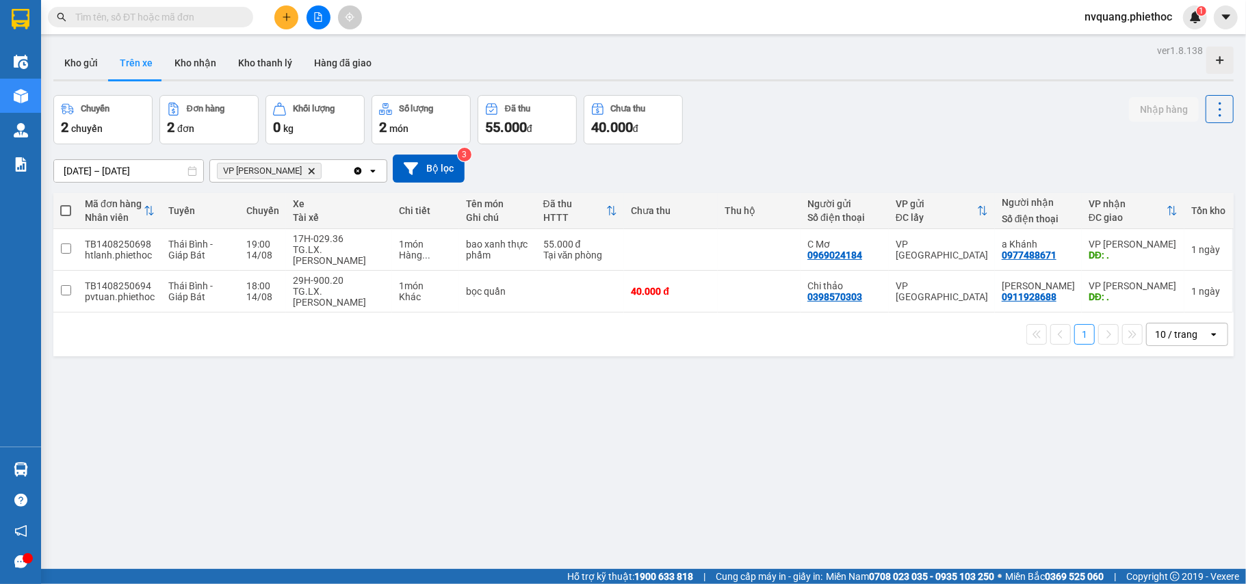
click at [79, 167] on input "[DATE] – [DATE]" at bounding box center [128, 171] width 149 height 22
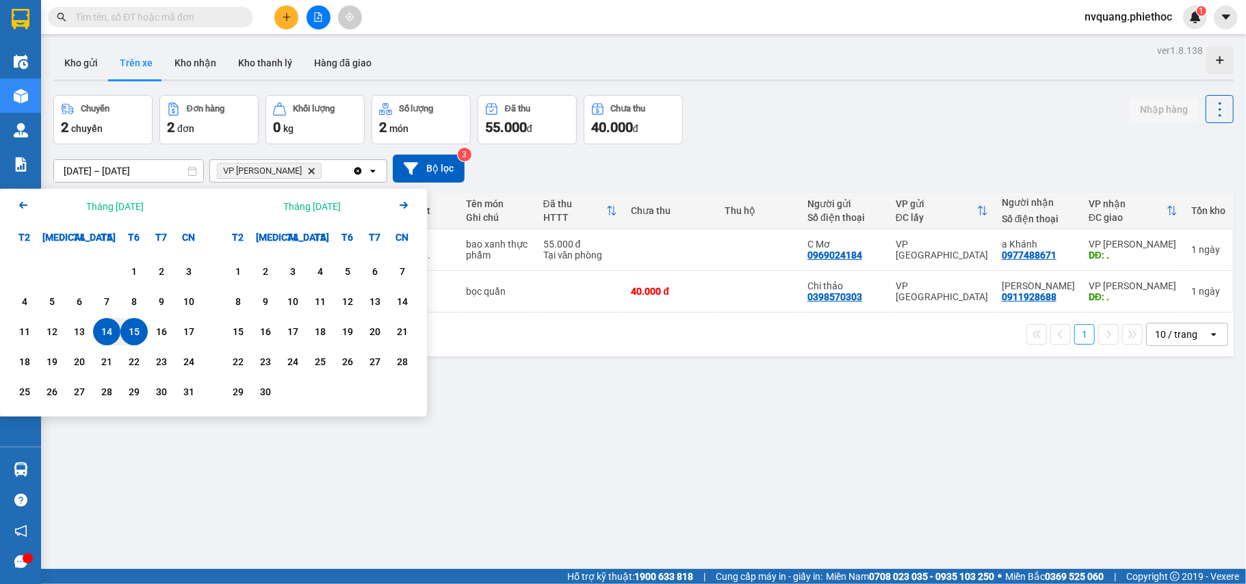
click at [124, 324] on div "15" at bounding box center [133, 332] width 19 height 16
click at [141, 335] on div "15" at bounding box center [133, 332] width 19 height 16
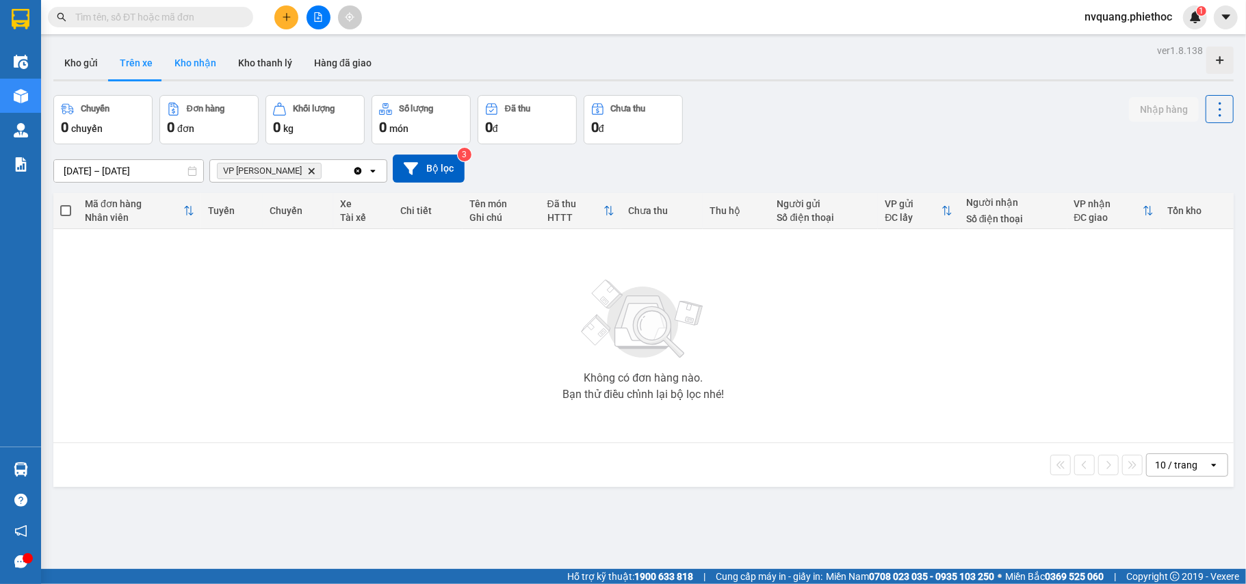
click at [200, 72] on button "Kho nhận" at bounding box center [195, 63] width 64 height 33
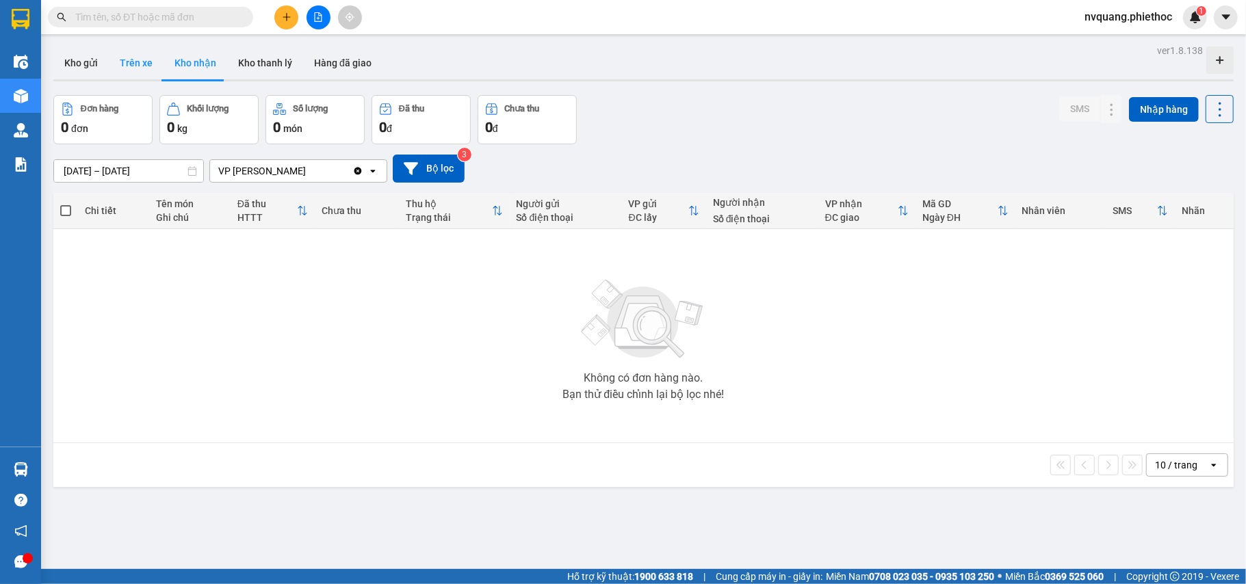
click at [141, 56] on button "Trên xe" at bounding box center [136, 63] width 55 height 33
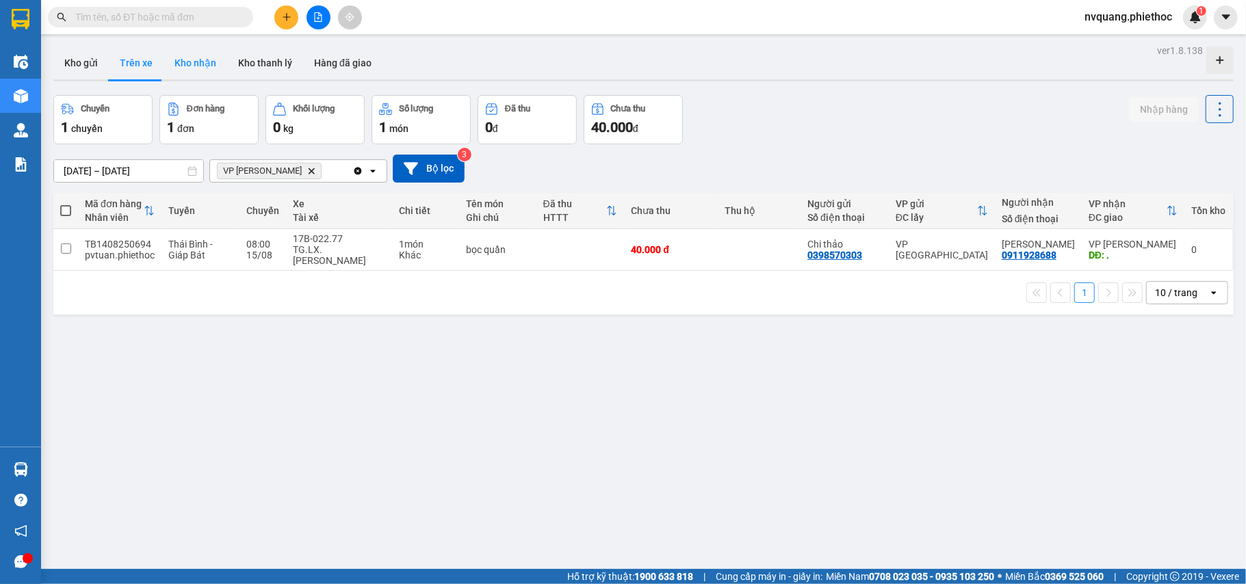
click at [198, 61] on button "Kho nhận" at bounding box center [195, 63] width 64 height 33
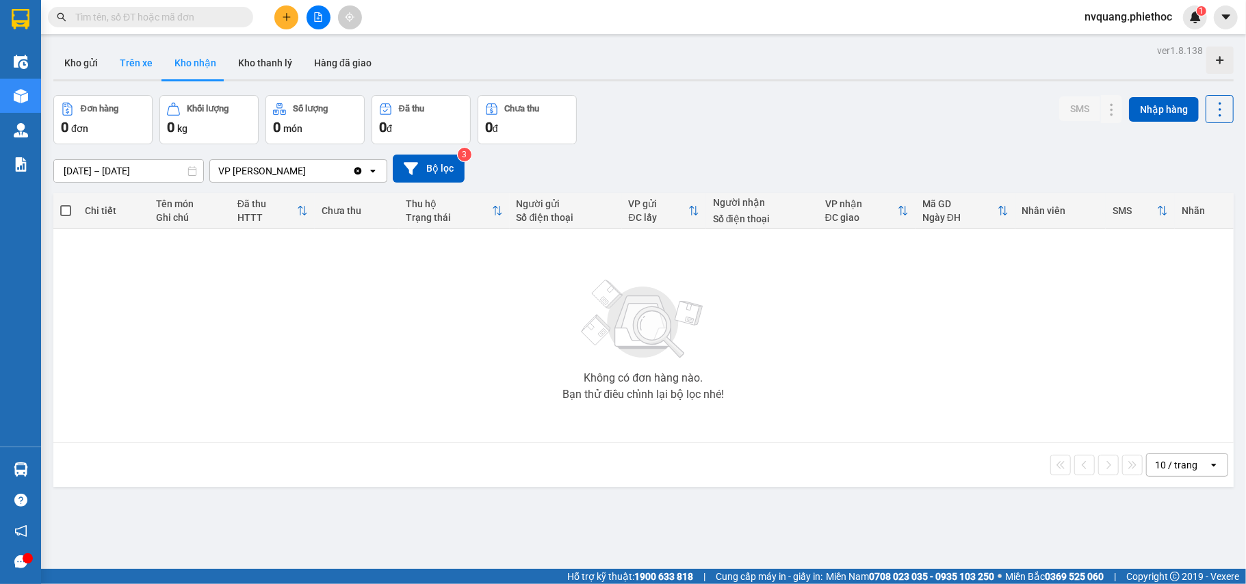
click at [127, 67] on button "Trên xe" at bounding box center [136, 63] width 55 height 33
type input "[DATE] – [DATE]"
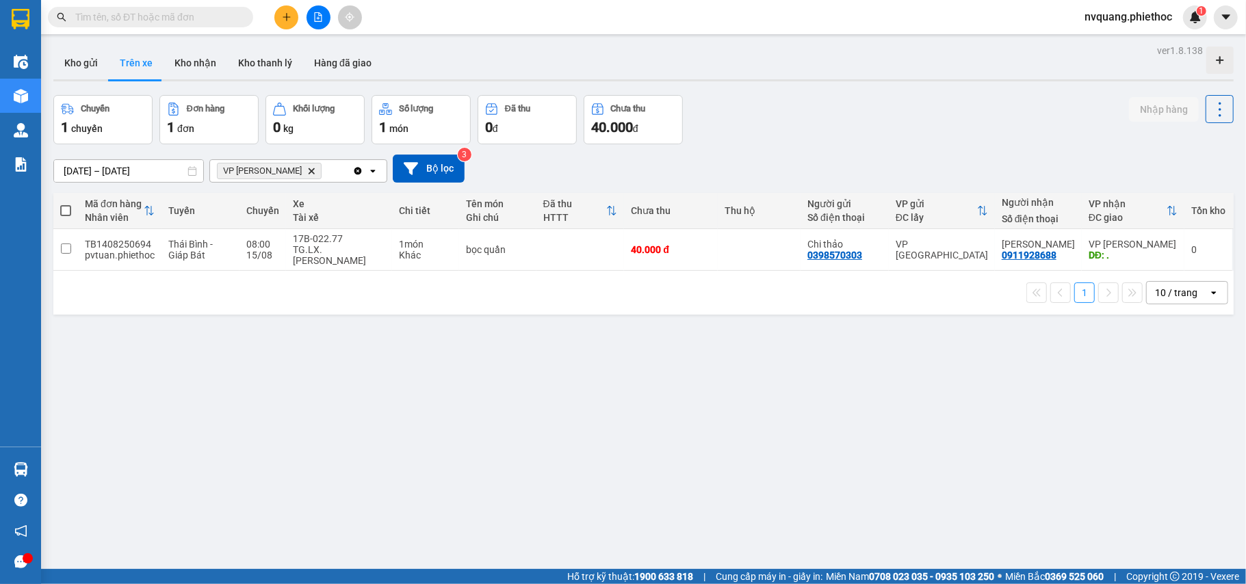
click at [190, 18] on input "text" at bounding box center [155, 17] width 161 height 15
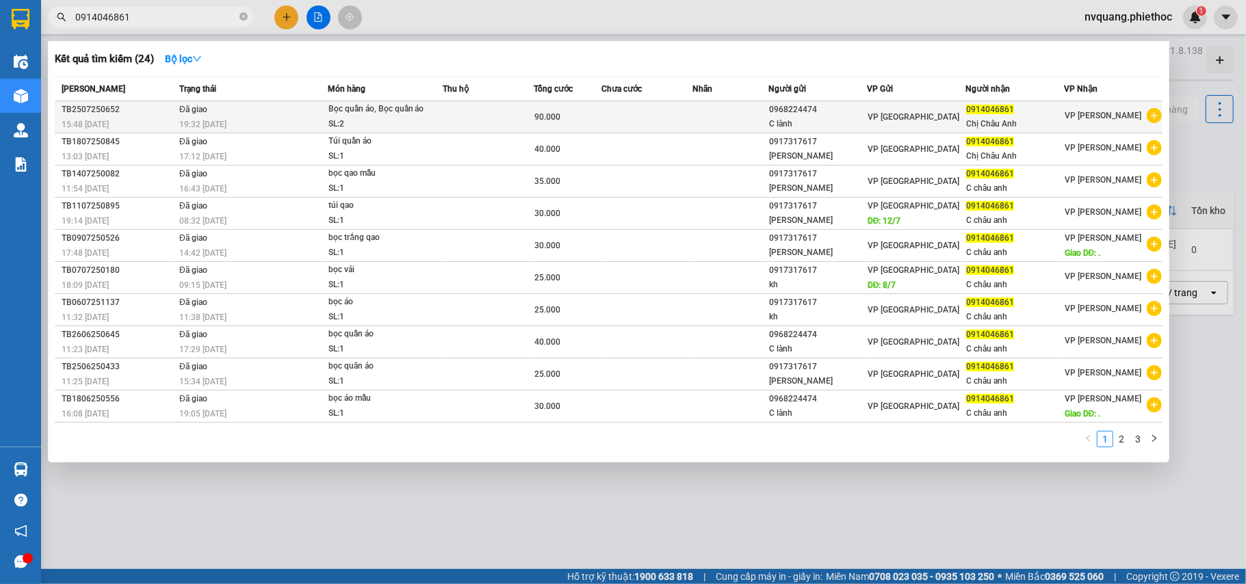
type input "0914046861"
click at [465, 116] on td at bounding box center [488, 117] width 91 height 32
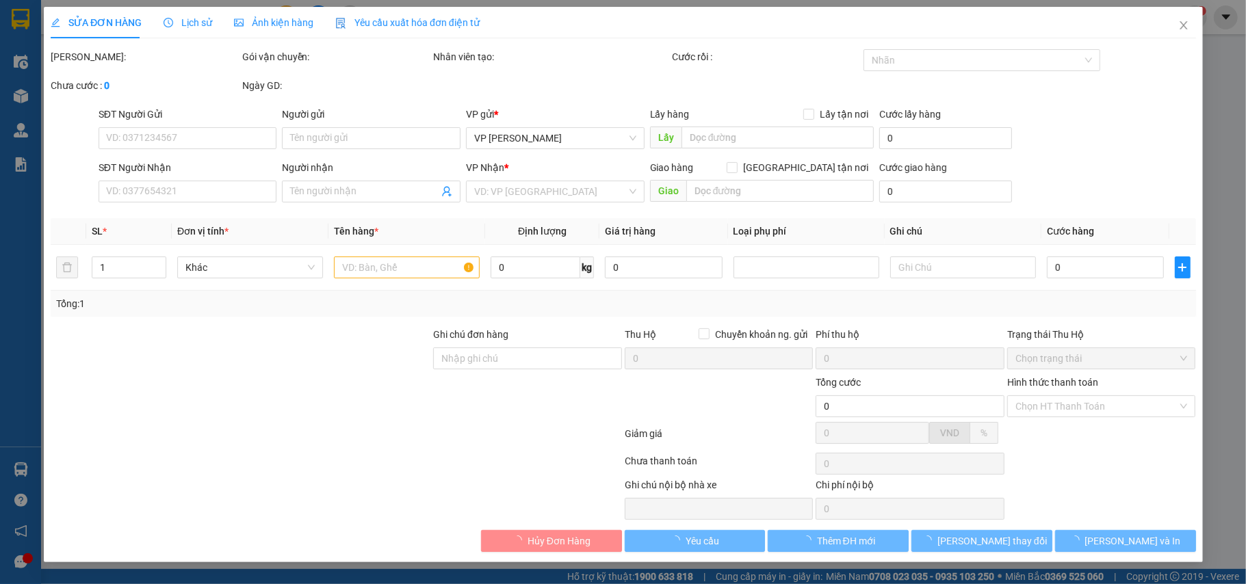
type input "0968224474"
type input "C lành"
type input "0914046861"
type input "Chị Châu Anh"
type input "90.000"
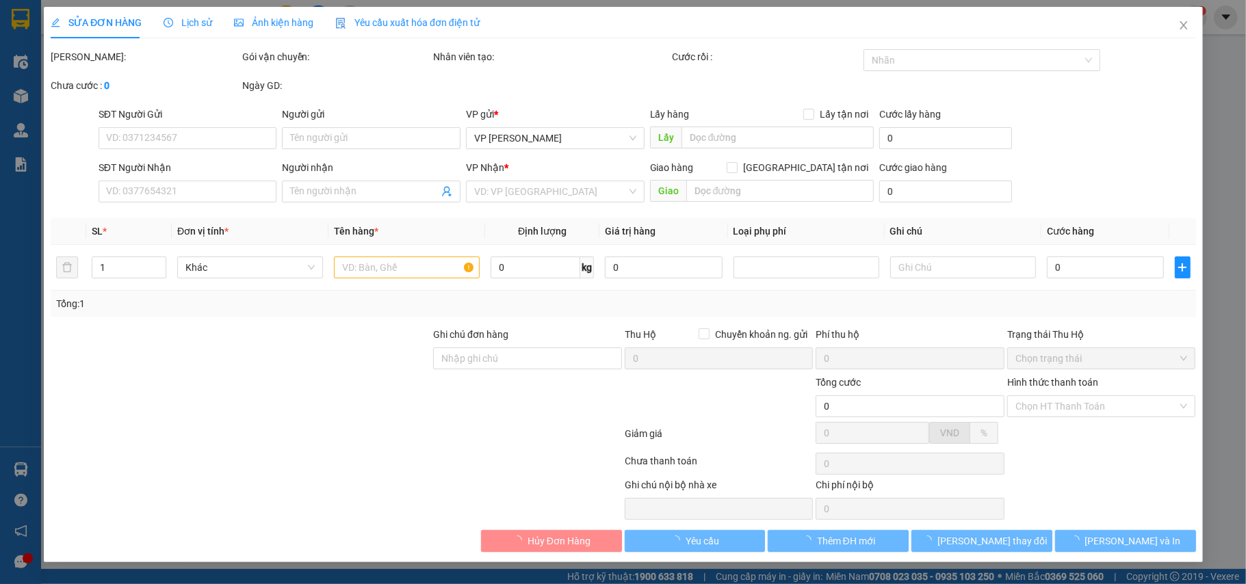
type input "10.000"
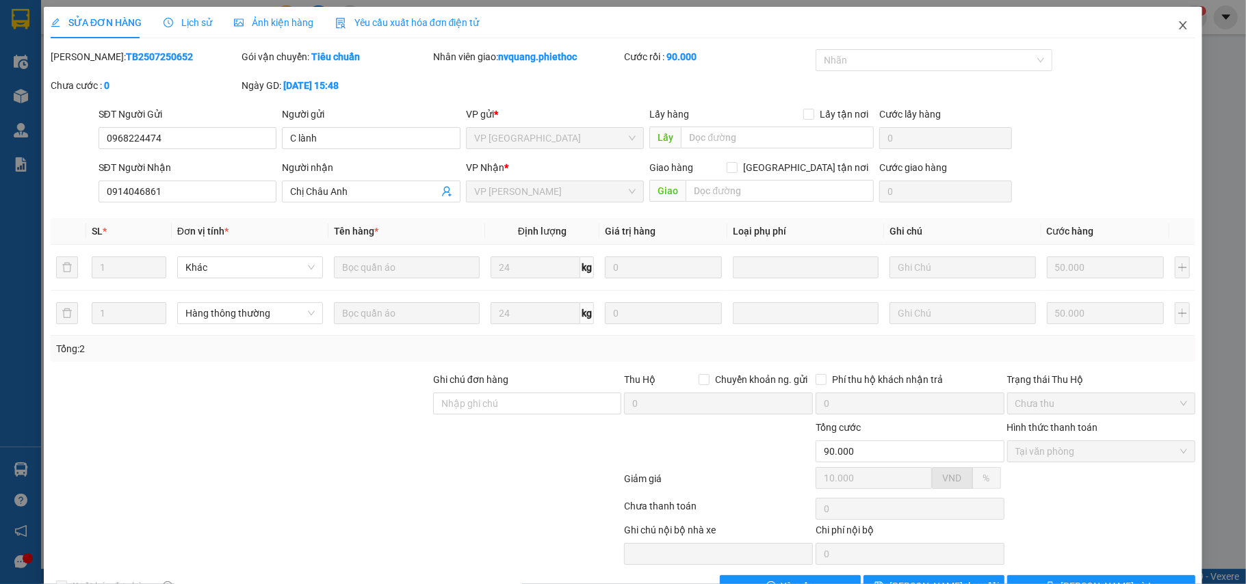
click at [1177, 29] on icon "close" at bounding box center [1182, 25] width 11 height 11
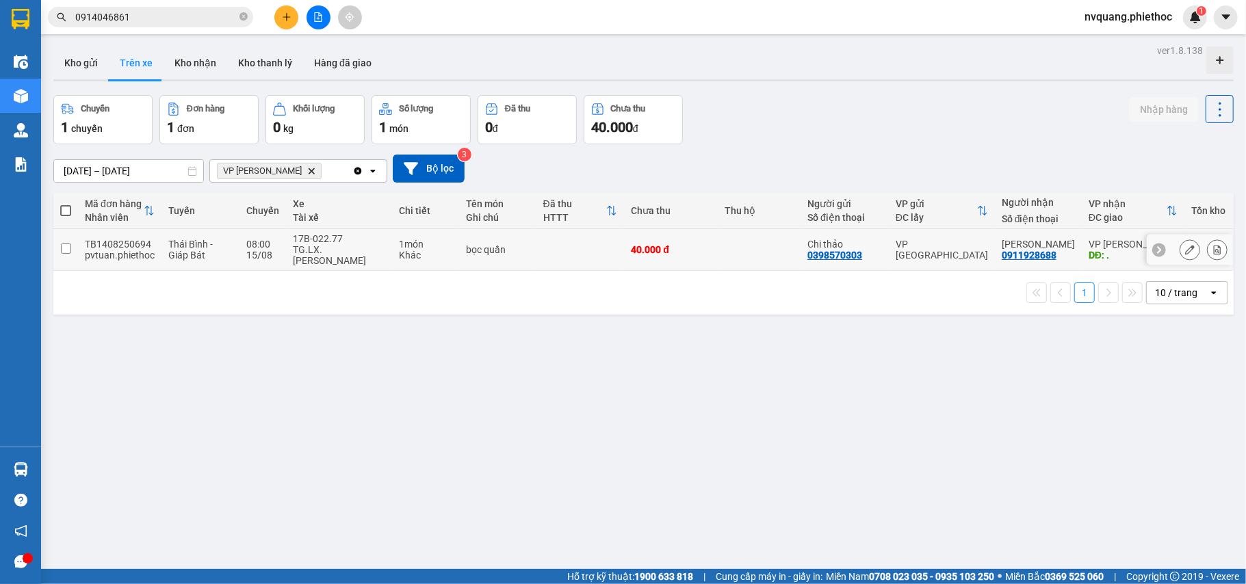
click at [1185, 247] on icon at bounding box center [1190, 250] width 10 height 10
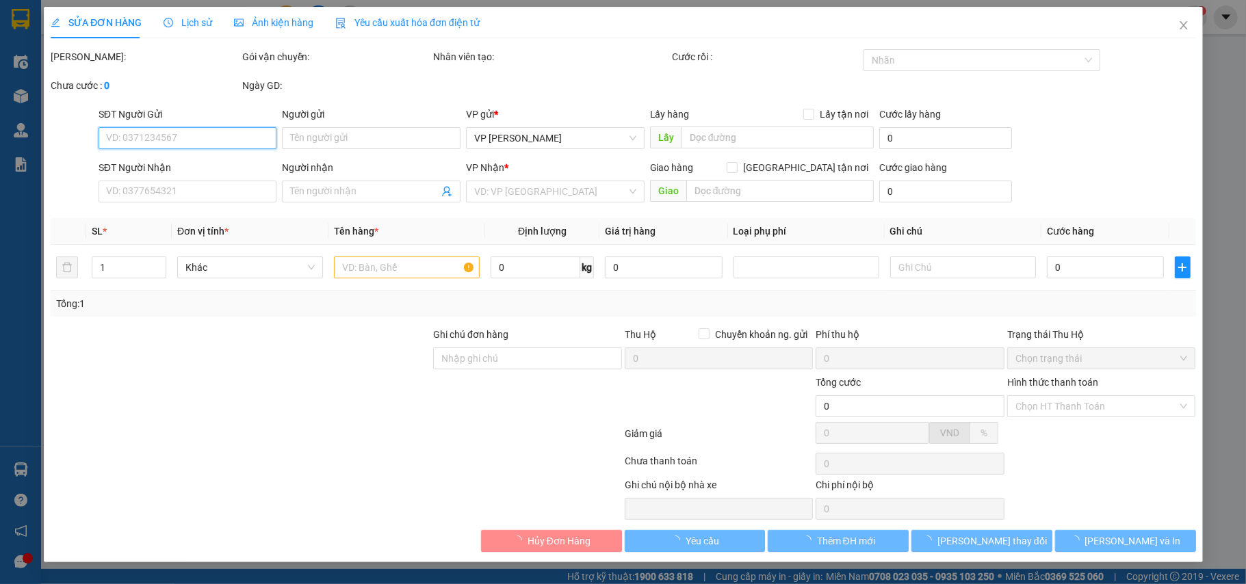
type input "0398570303"
type input "Chi thảo"
type input "0911928688"
type input "[PERSON_NAME]"
type input "."
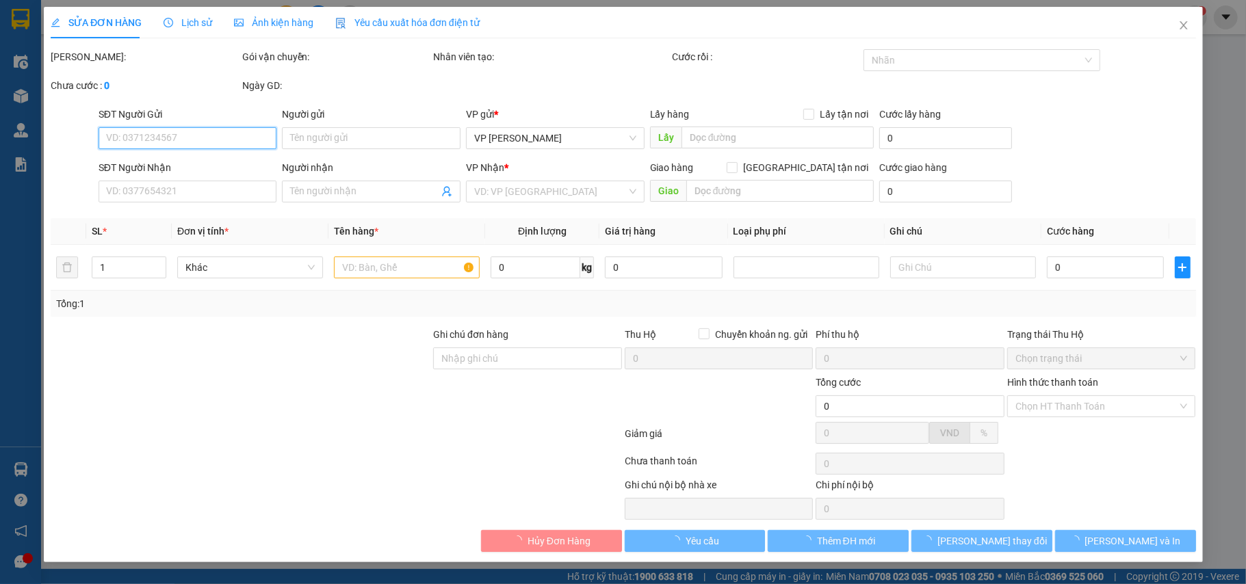
type input "5.000"
type input "40.000"
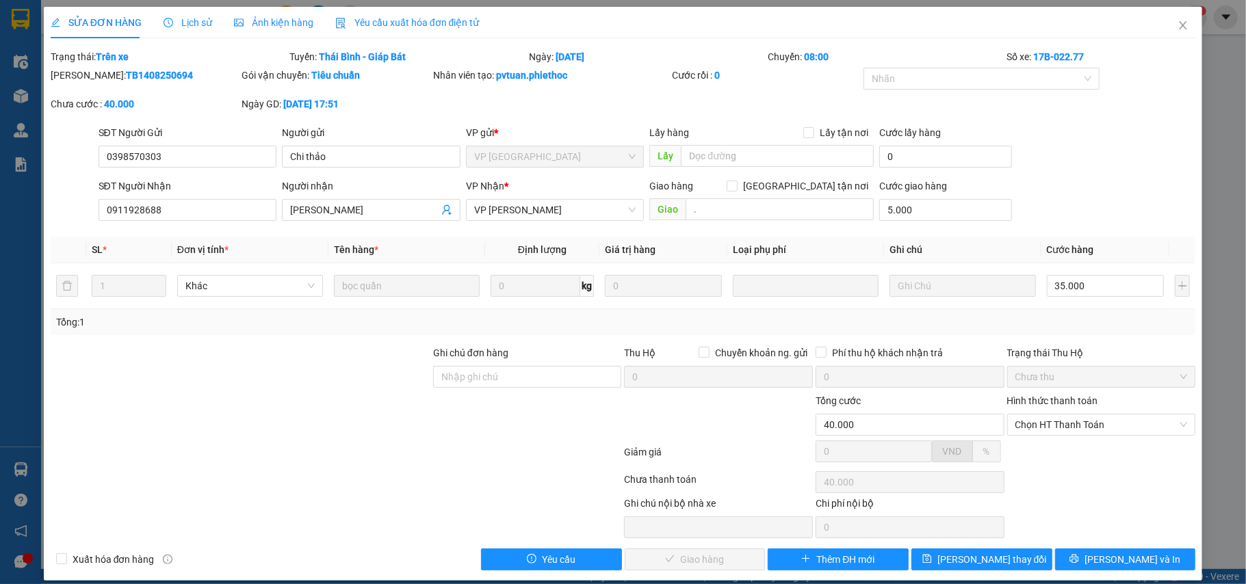
click at [184, 17] on span "Lịch sử" at bounding box center [187, 22] width 49 height 11
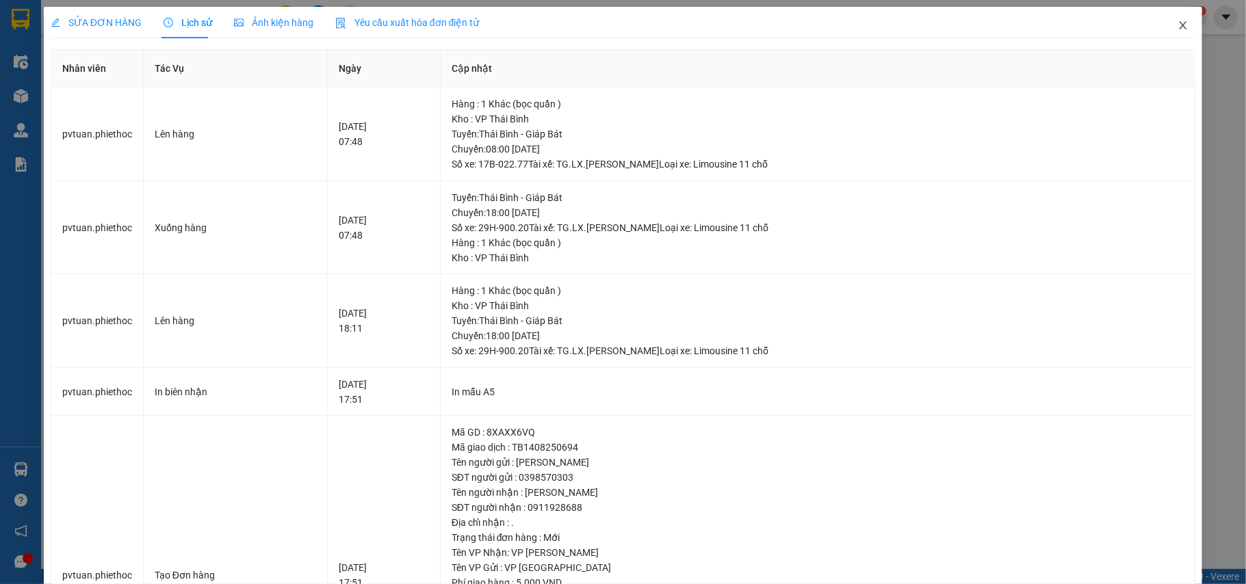
click at [1177, 25] on icon "close" at bounding box center [1182, 25] width 11 height 11
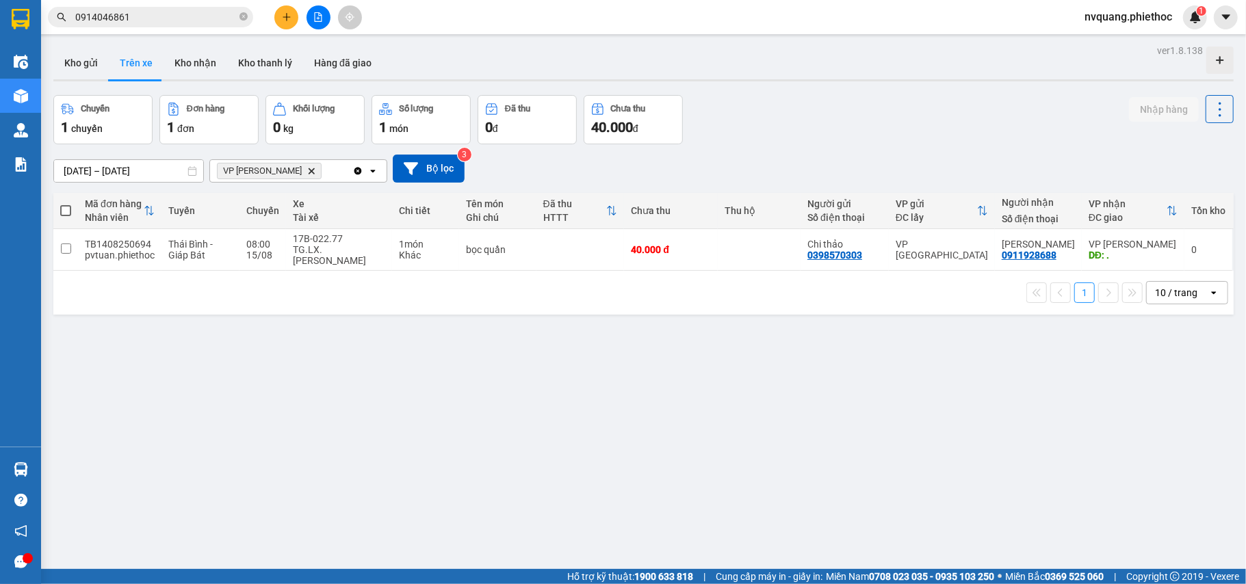
drag, startPoint x: 206, startPoint y: 60, endPoint x: 206, endPoint y: 79, distance: 19.2
click at [205, 60] on button "Kho nhận" at bounding box center [195, 63] width 64 height 33
type input "[DATE] – [DATE]"
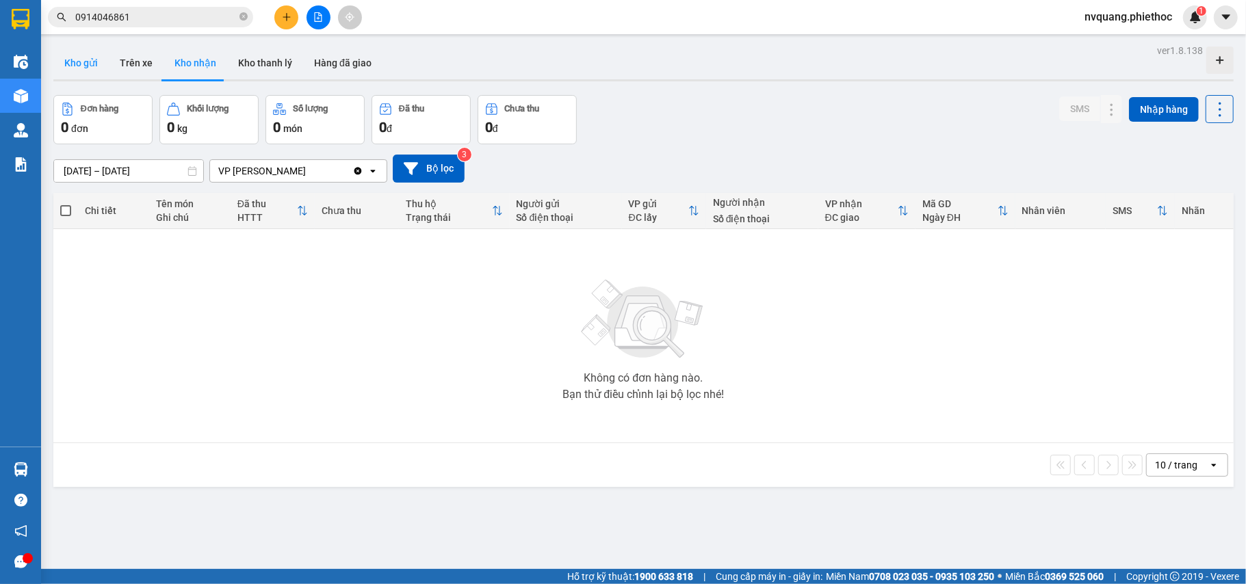
click at [86, 56] on button "Kho gửi" at bounding box center [80, 63] width 55 height 33
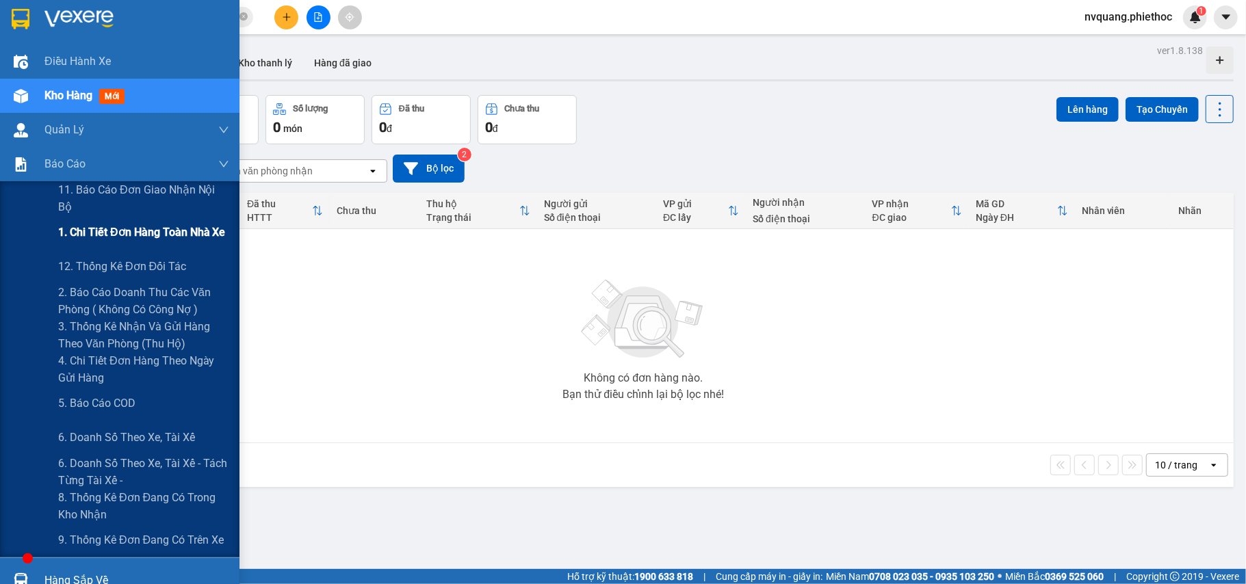
click at [130, 239] on span "1. Chi tiết đơn hàng toàn nhà xe" at bounding box center [142, 232] width 168 height 17
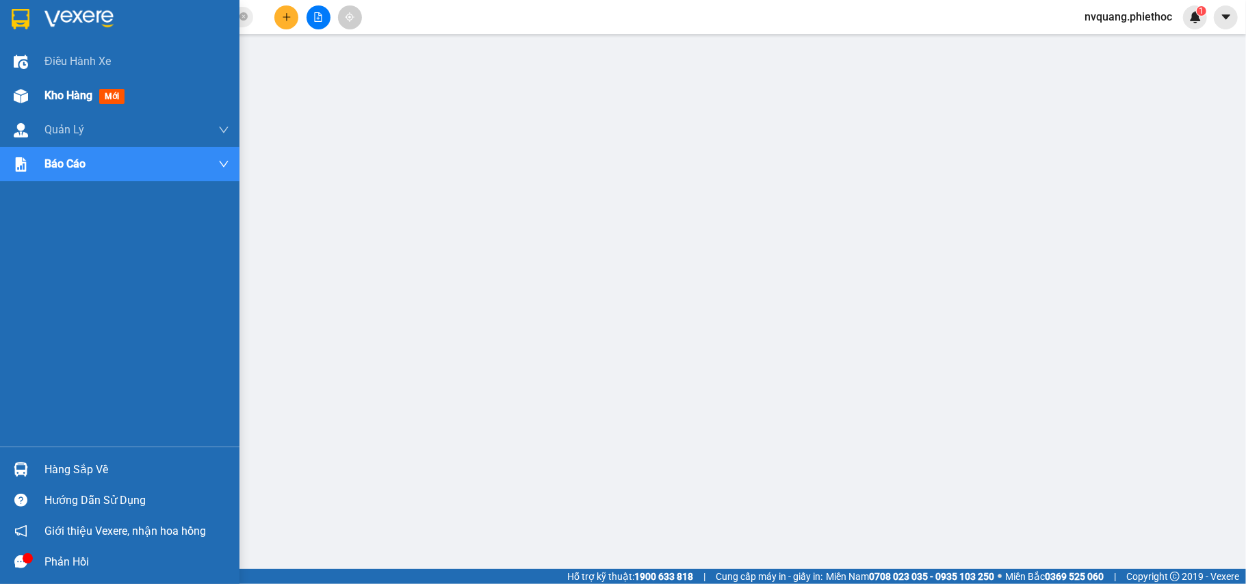
click at [75, 99] on span "Kho hàng" at bounding box center [68, 95] width 48 height 13
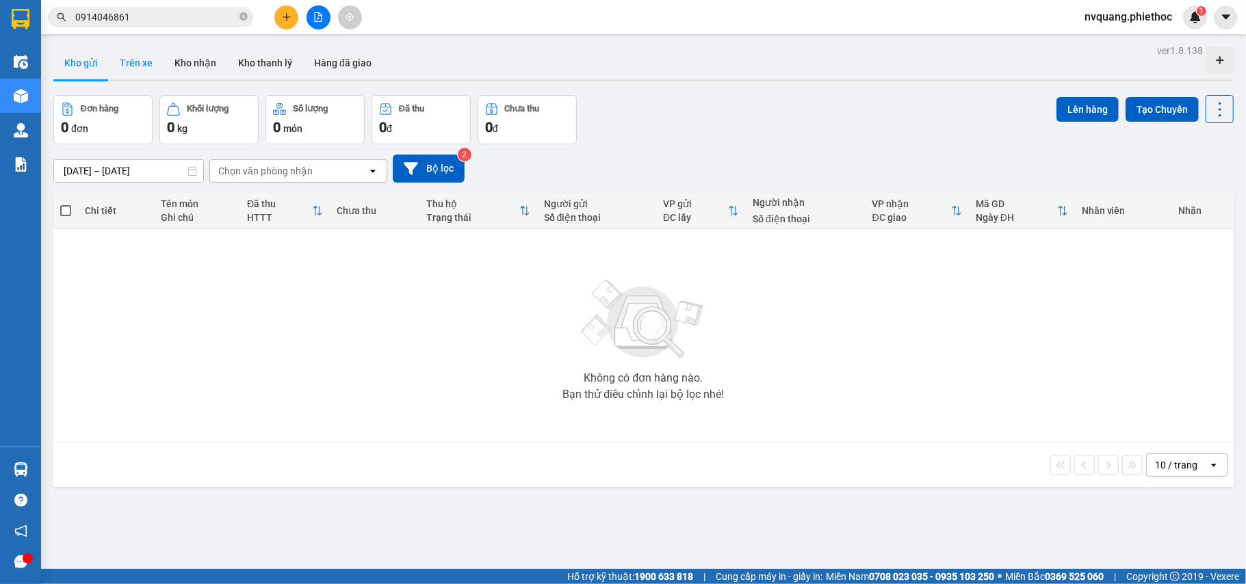
click at [144, 67] on button "Trên xe" at bounding box center [136, 63] width 55 height 33
